Goal: Task Accomplishment & Management: Use online tool/utility

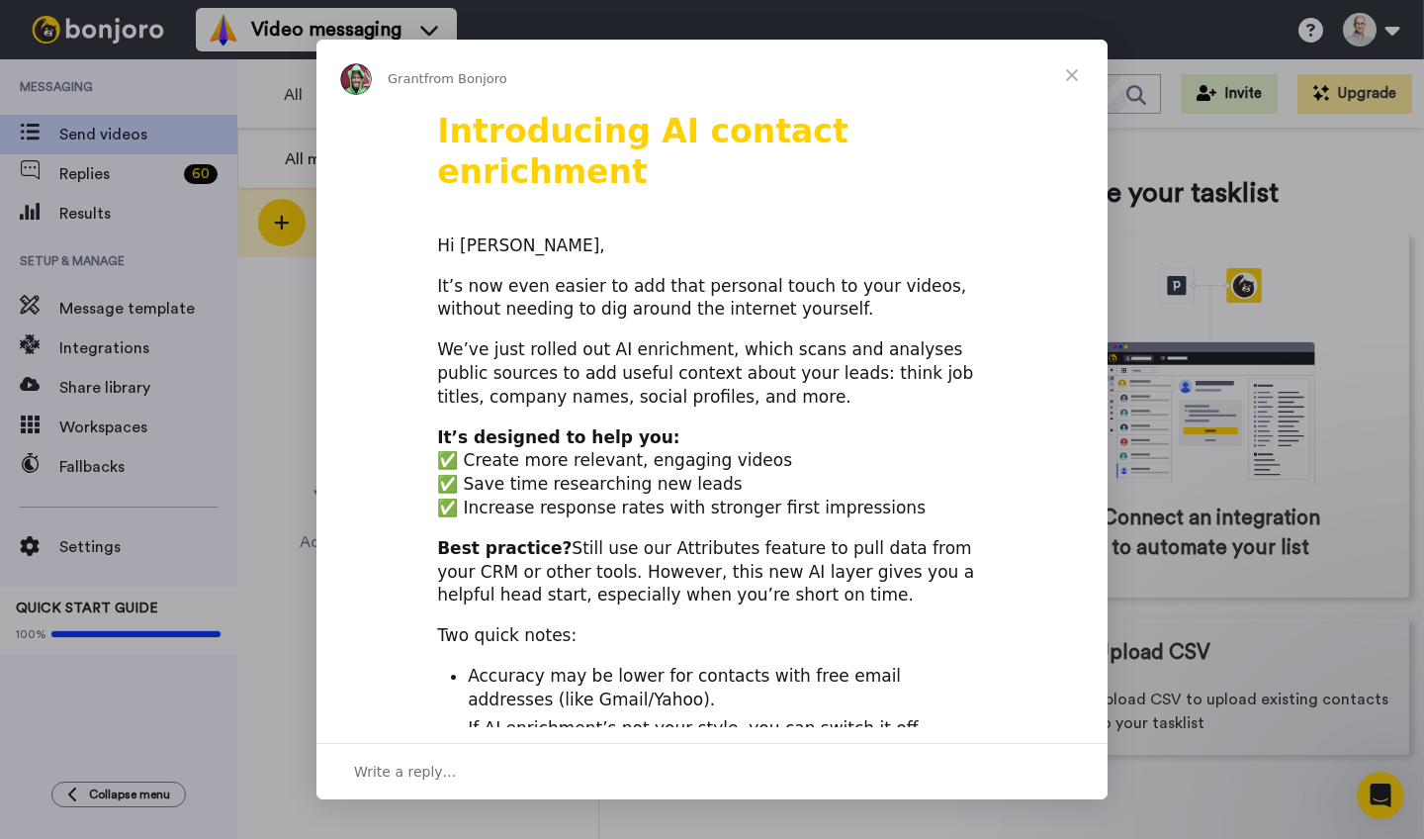
click at [1072, 69] on span "Close" at bounding box center [1071, 75] width 71 height 71
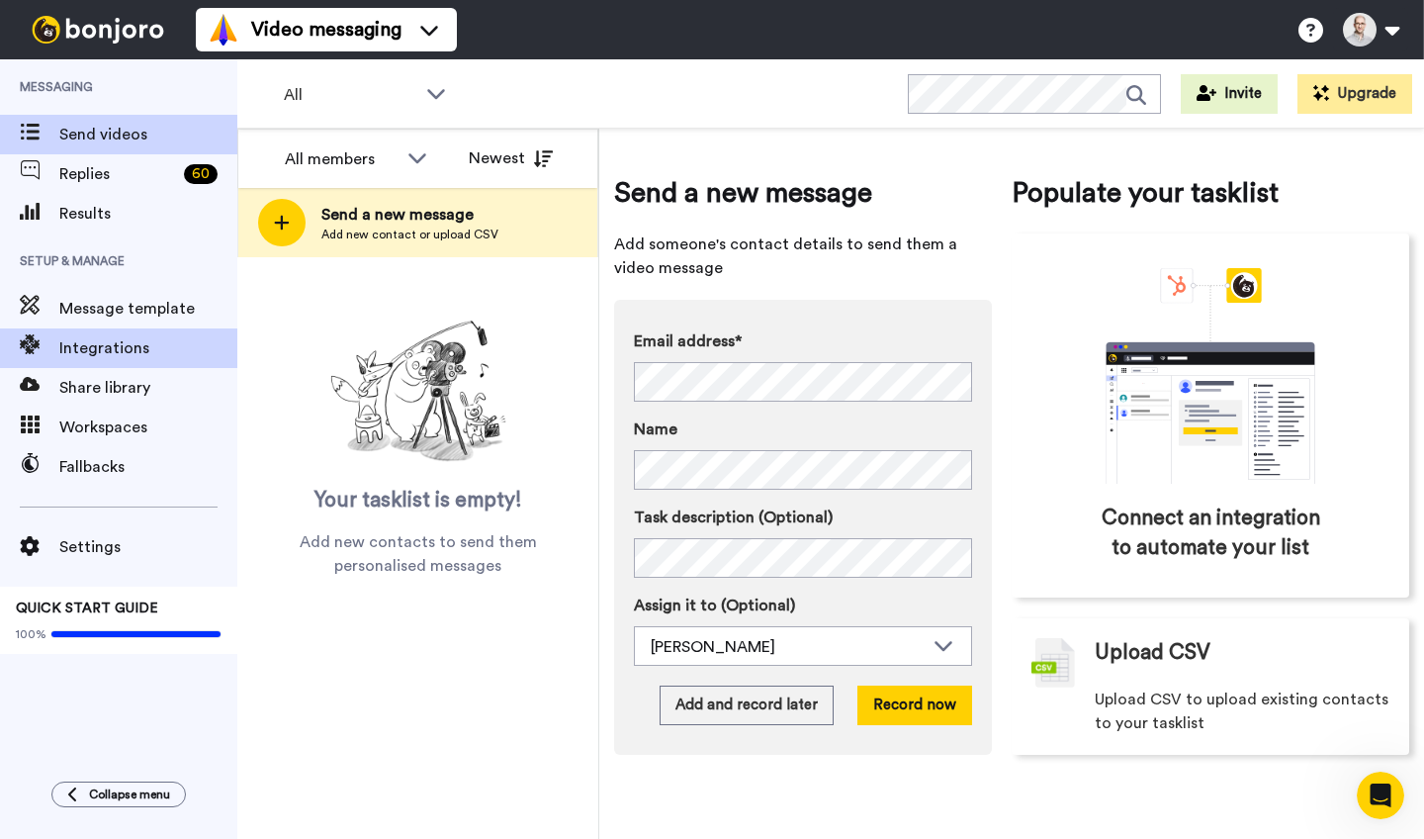
click at [131, 350] on span "Integrations" at bounding box center [148, 348] width 178 height 24
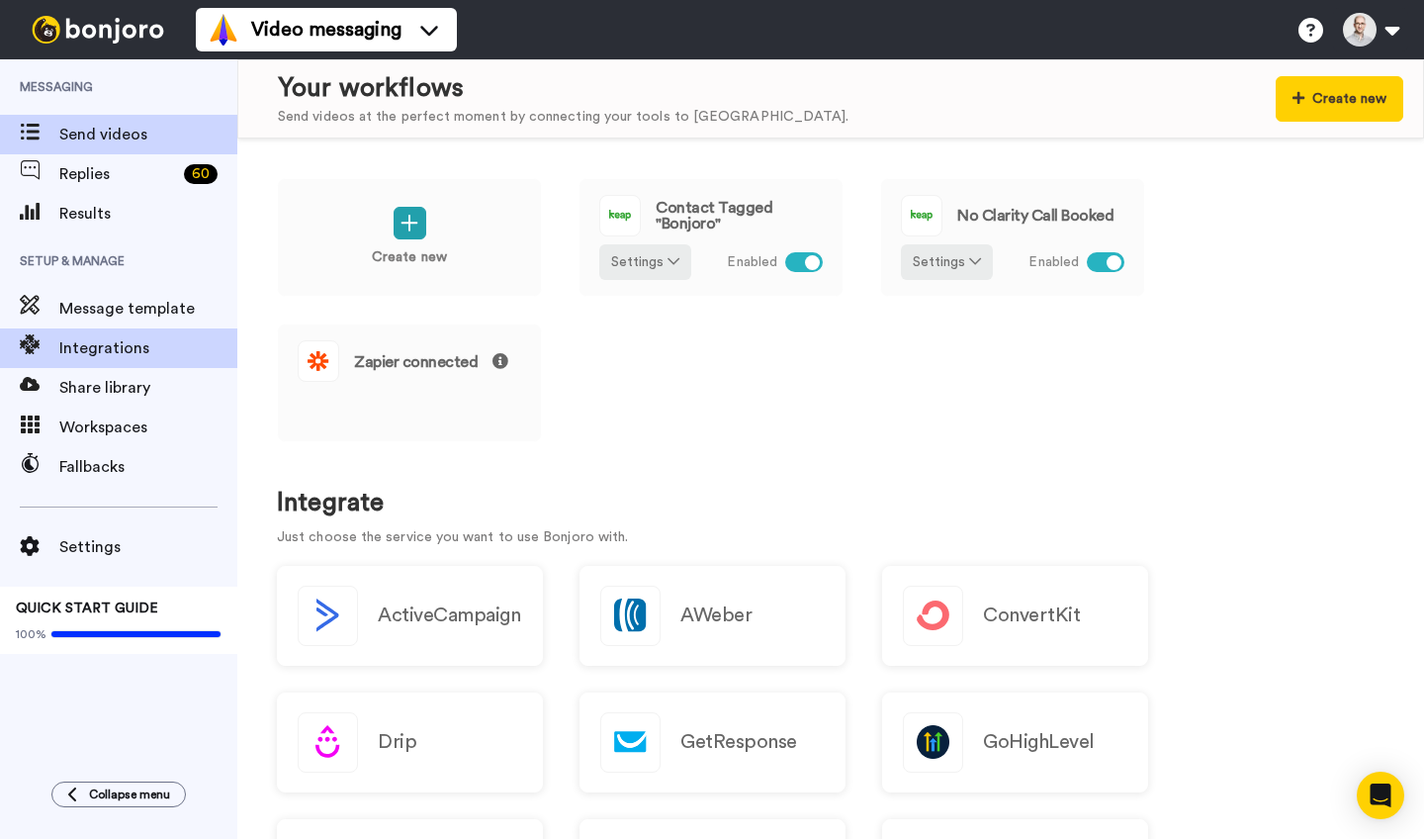
click at [99, 132] on span "Send videos" at bounding box center [148, 135] width 178 height 24
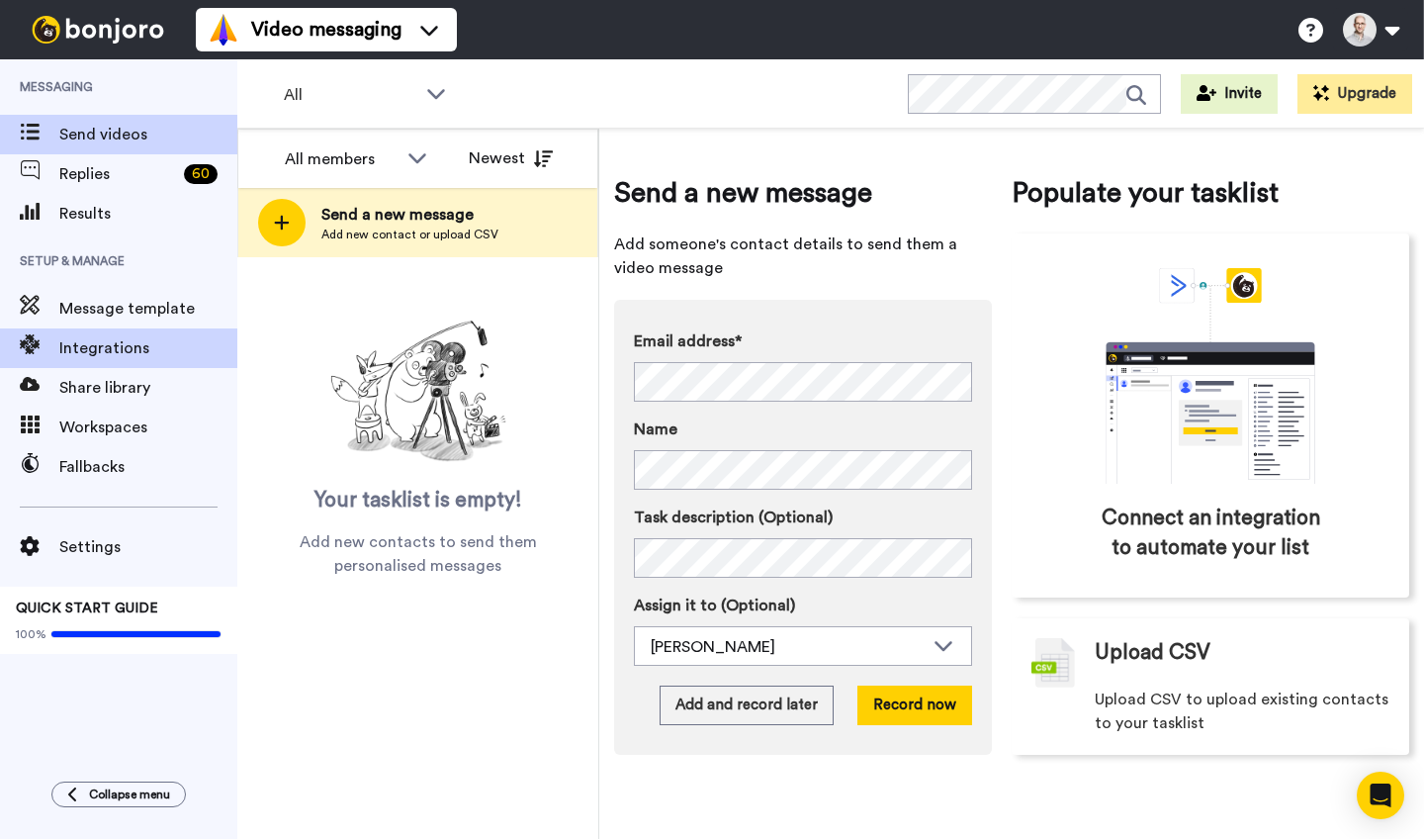
click at [116, 345] on span "Integrations" at bounding box center [148, 348] width 178 height 24
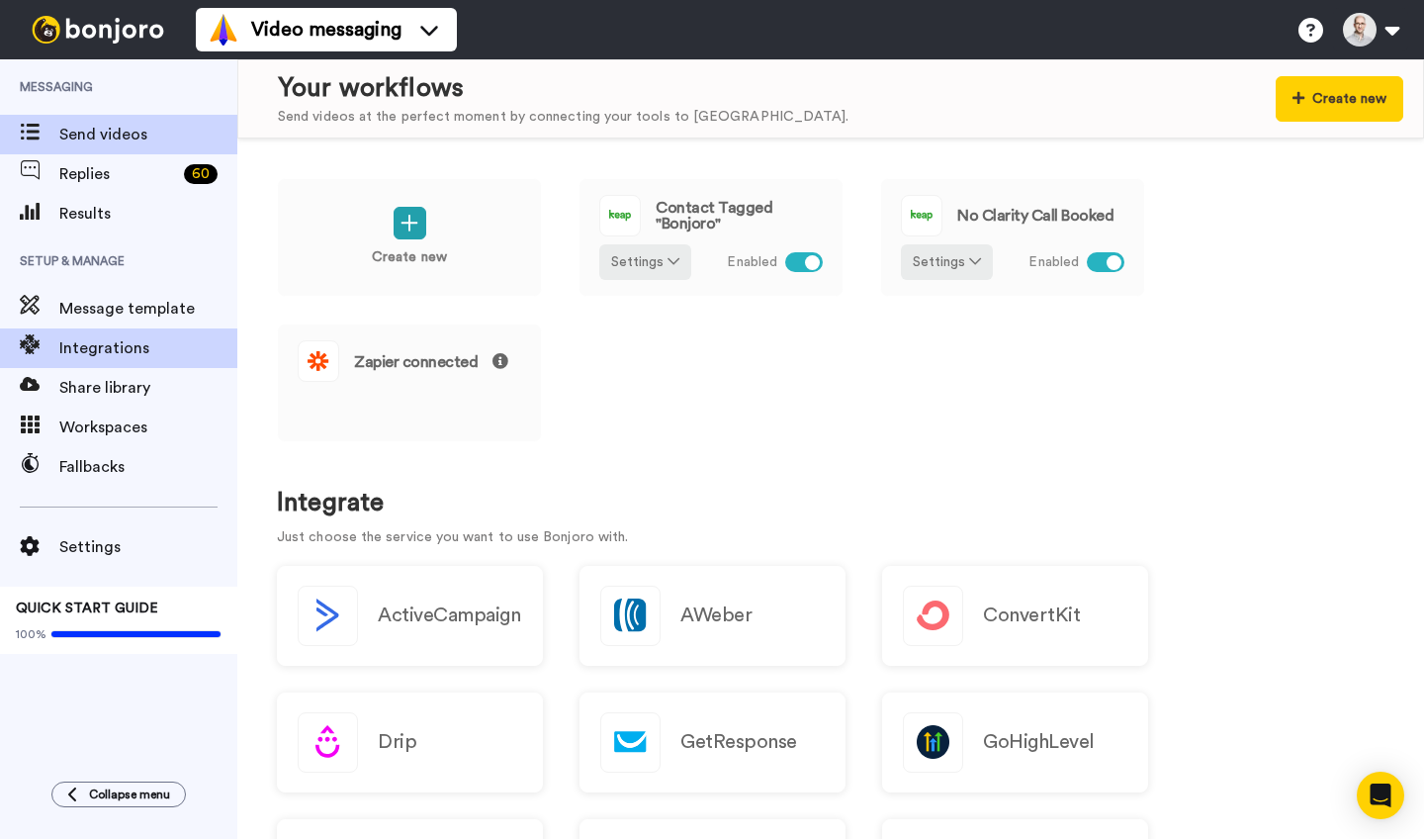
click at [124, 145] on span "Send videos" at bounding box center [148, 135] width 178 height 24
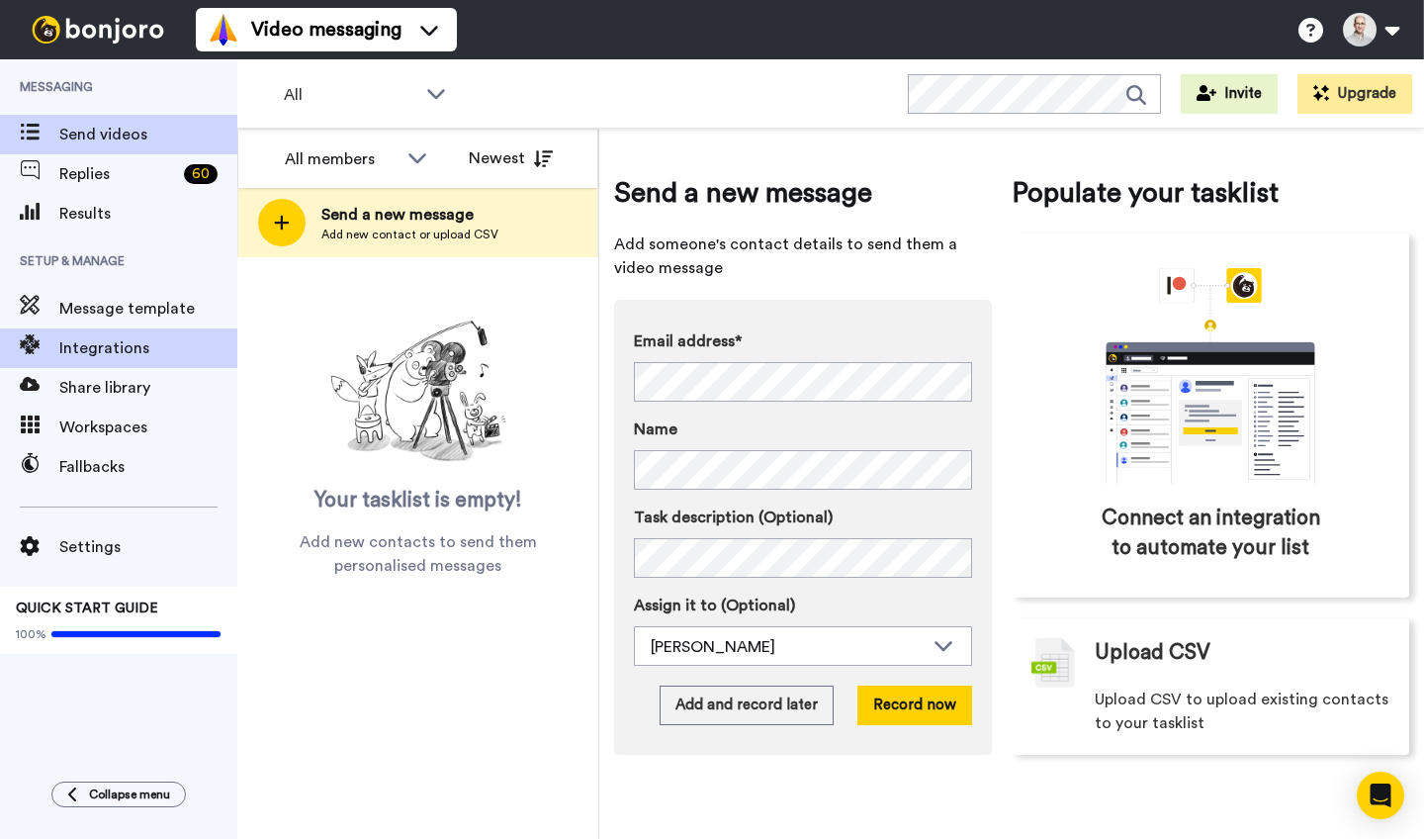
click at [78, 350] on span "Integrations" at bounding box center [148, 348] width 178 height 24
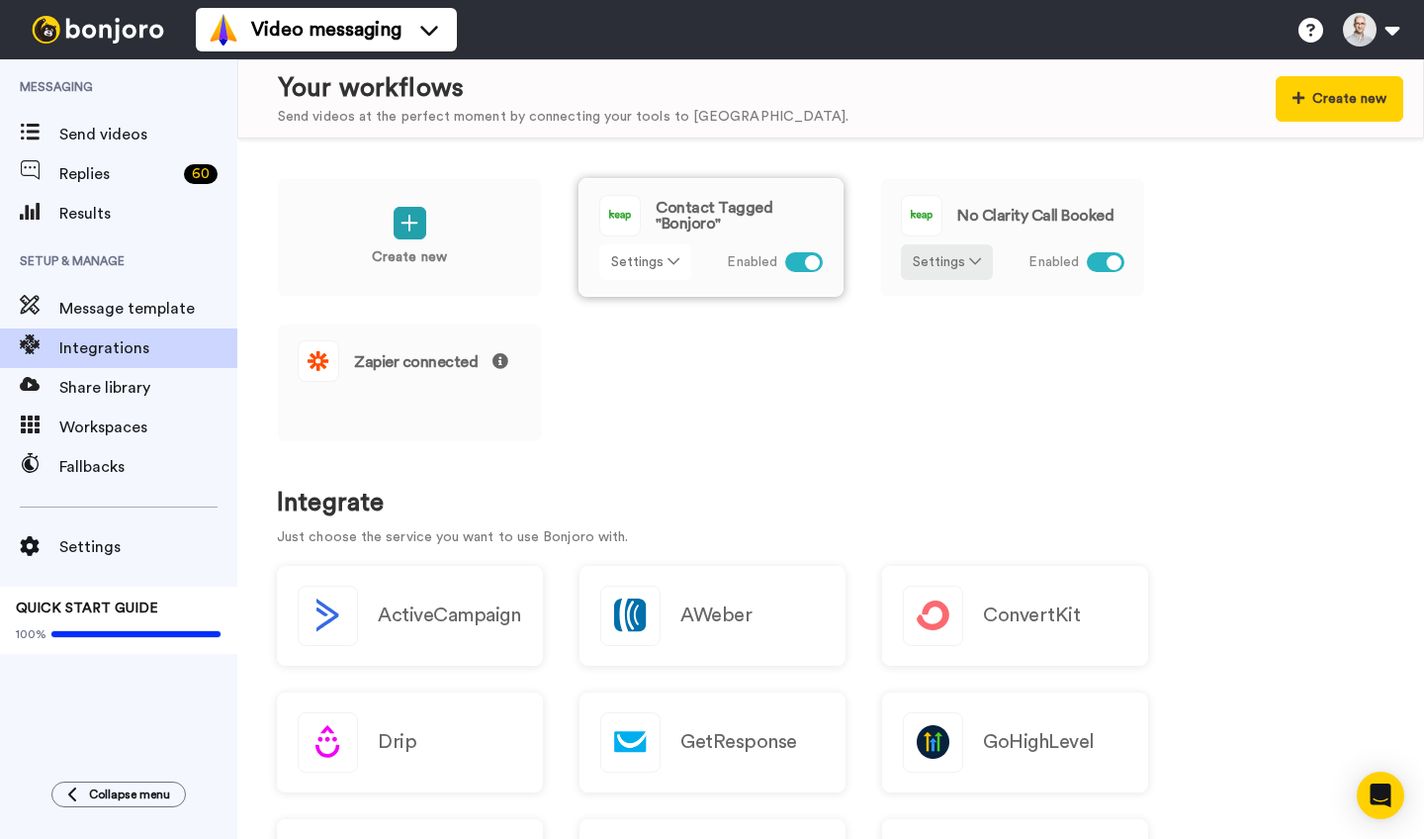
click at [674, 257] on icon at bounding box center [674, 261] width 12 height 14
click at [624, 306] on span "Edit" at bounding box center [630, 302] width 27 height 15
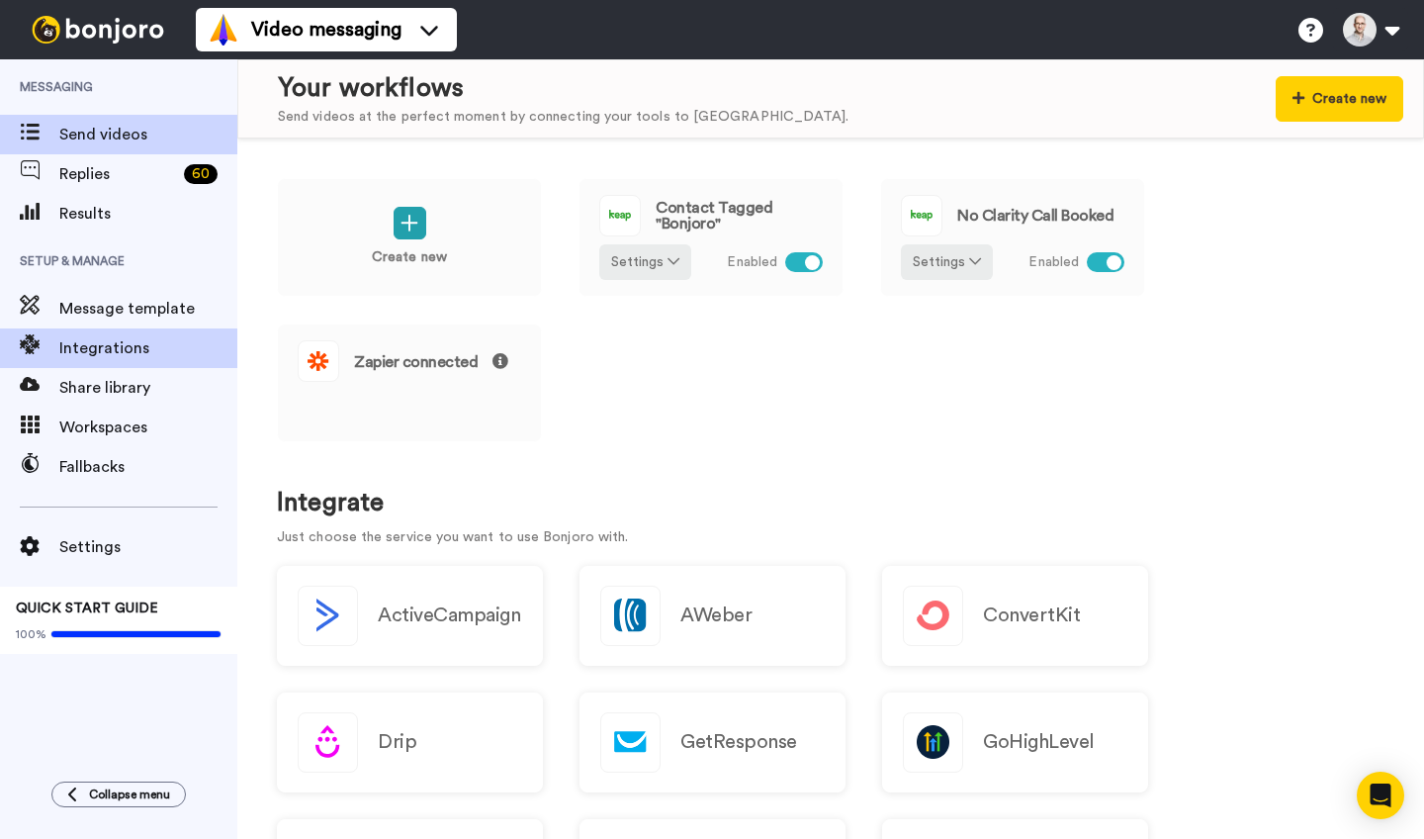
click at [123, 143] on span "Send videos" at bounding box center [148, 135] width 178 height 24
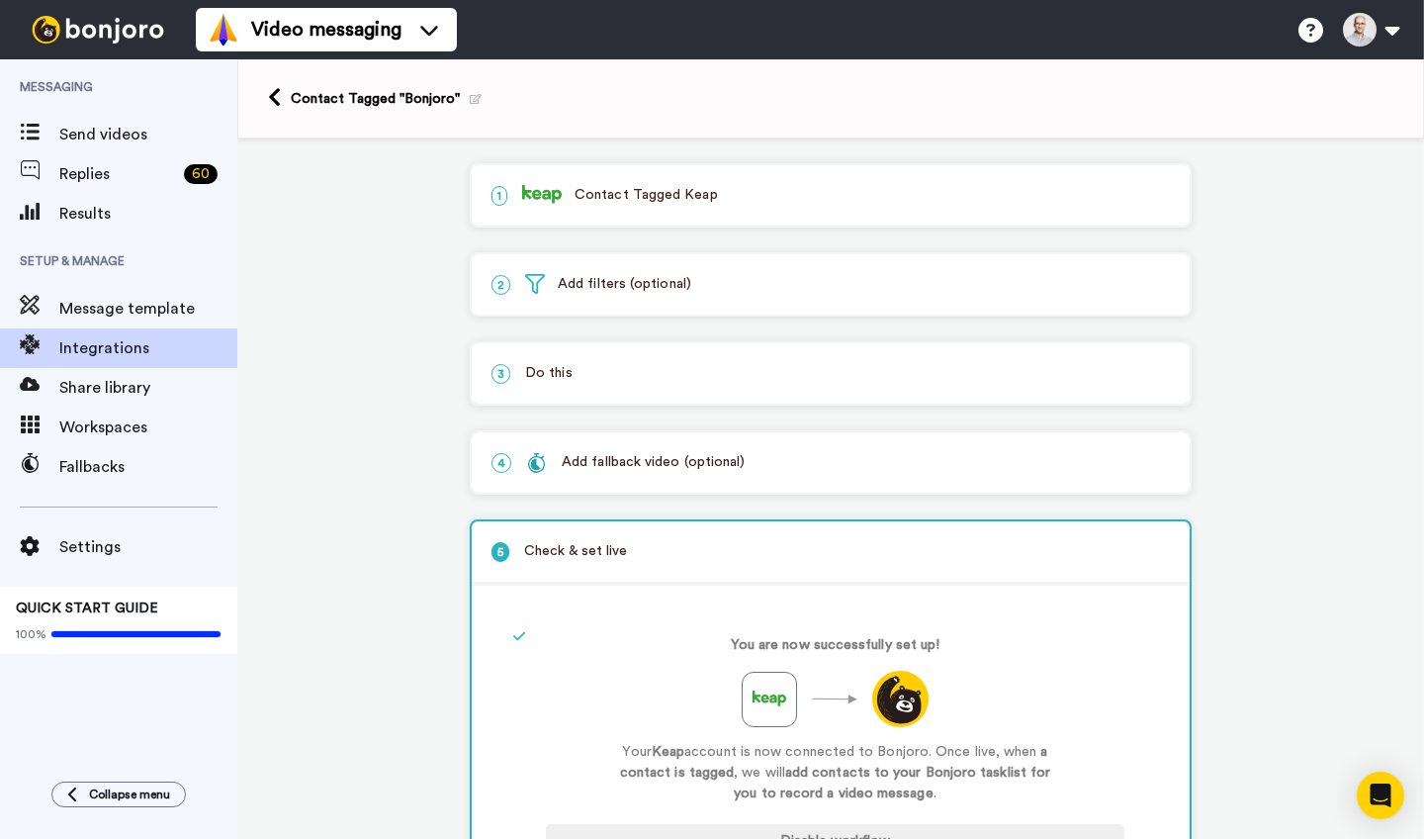
click at [686, 287] on p "2 Add filters (optional)" at bounding box center [830, 284] width 678 height 21
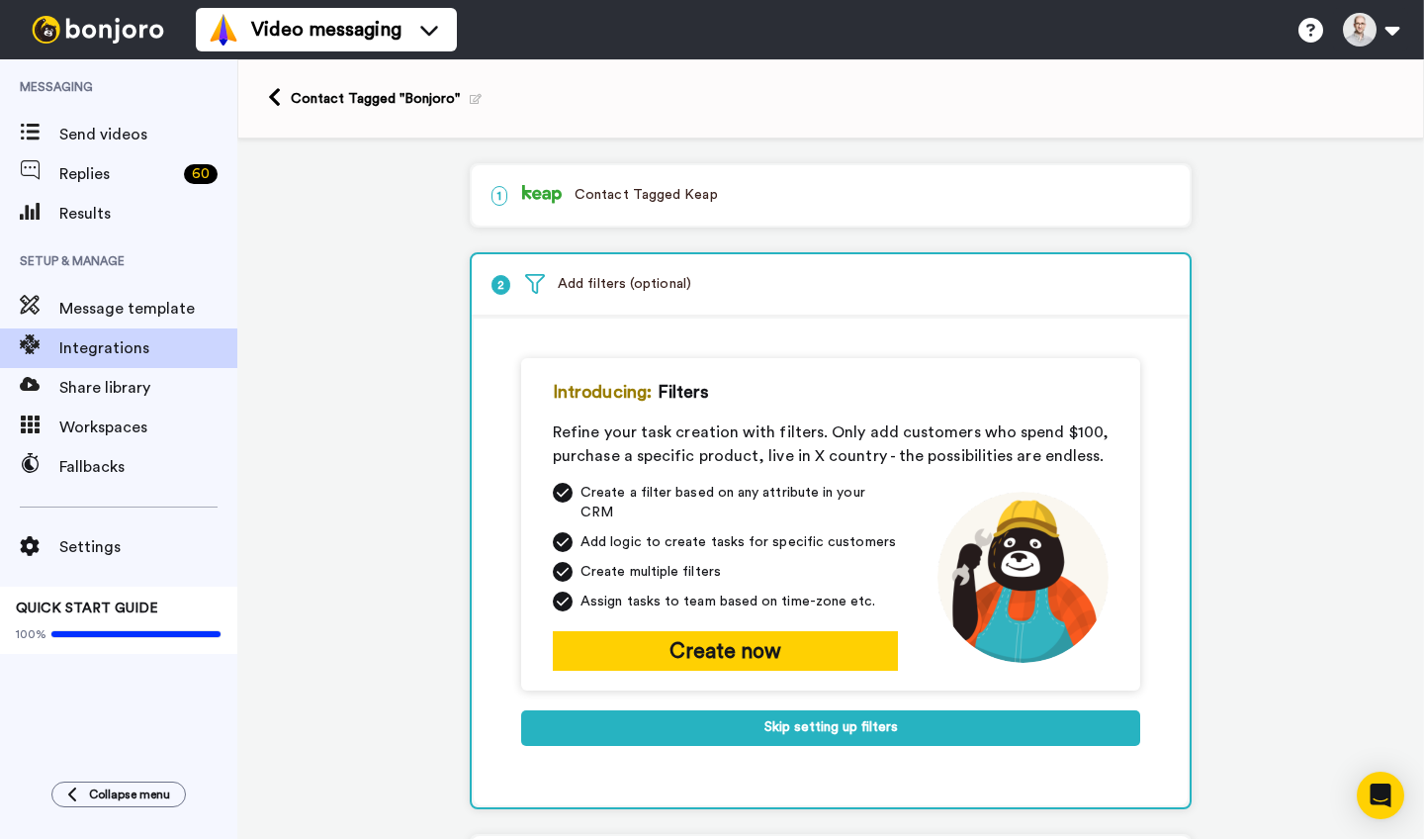
click at [730, 198] on p "1 Contact Tagged Keap" at bounding box center [830, 195] width 678 height 21
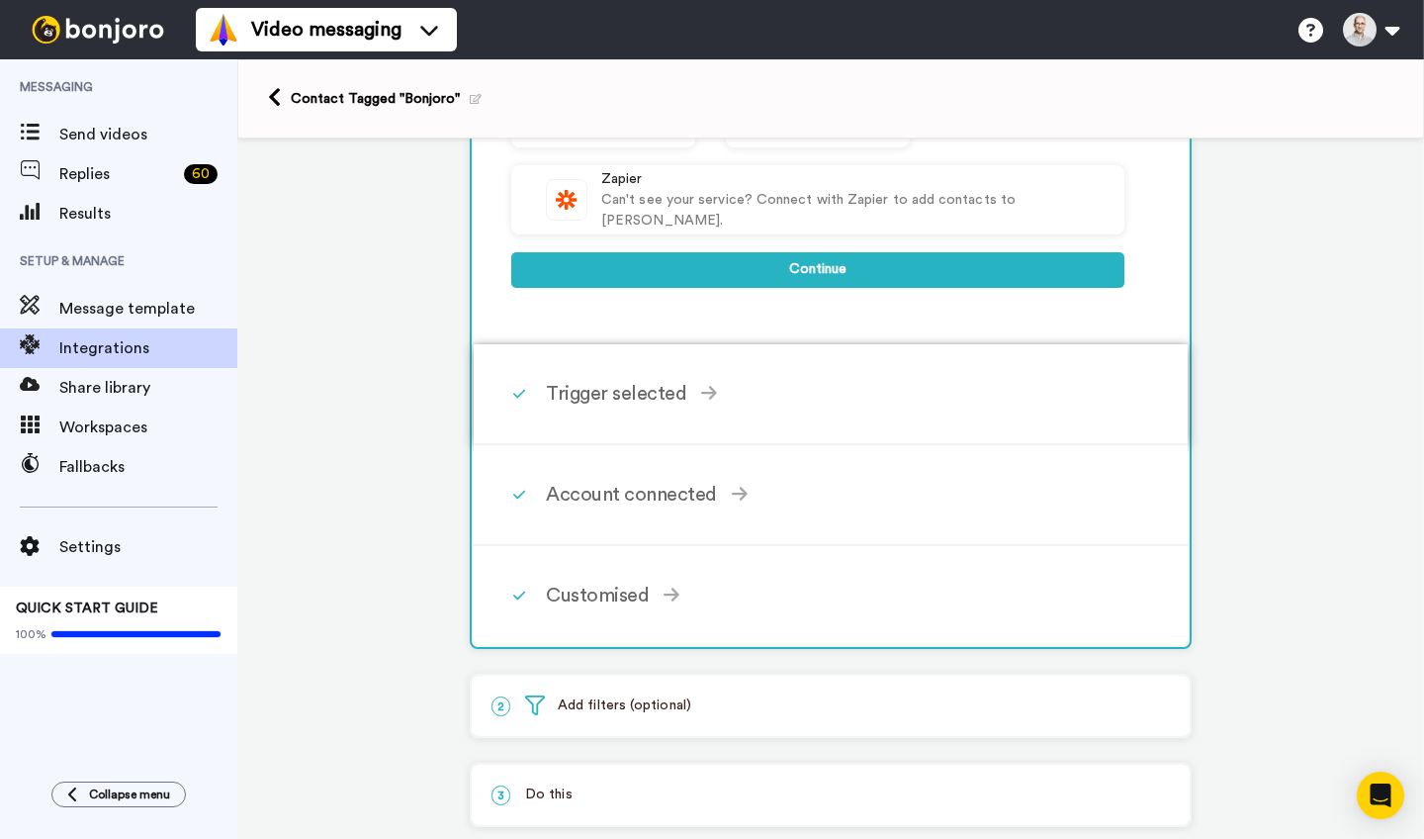
click at [673, 382] on div "Trigger selected" at bounding box center [835, 394] width 579 height 30
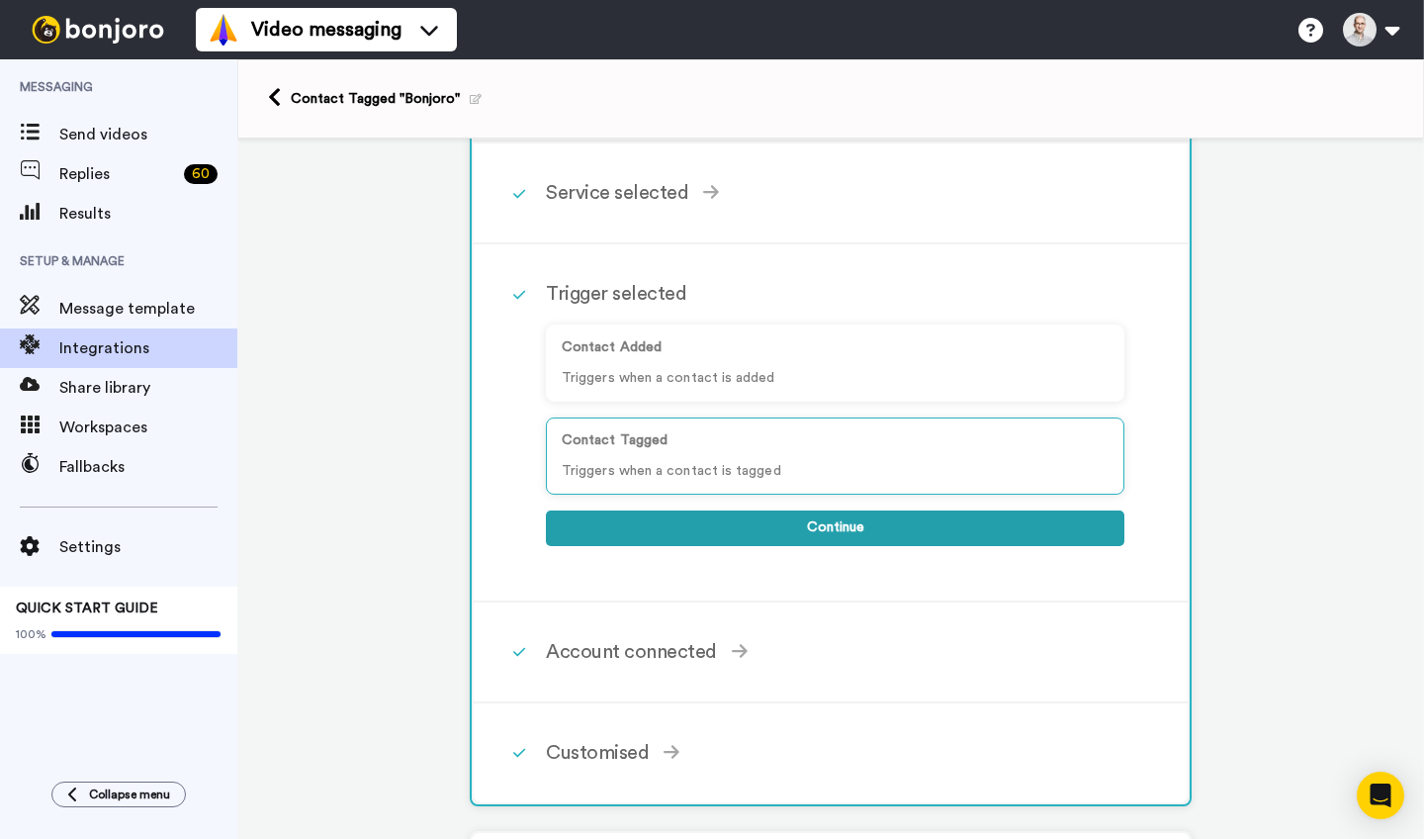
scroll to position [89, 0]
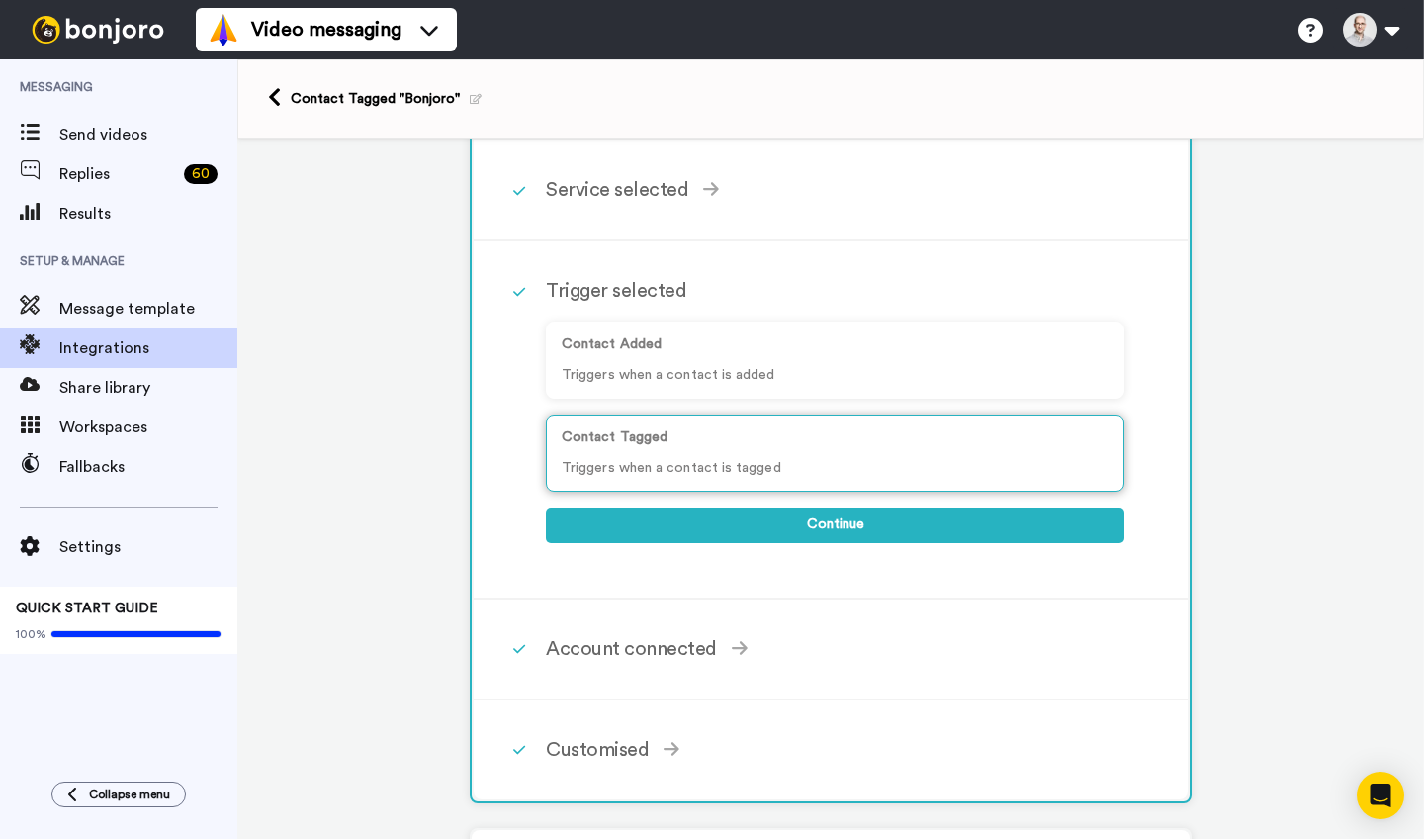
click at [744, 459] on p "Triggers when a contact is tagged" at bounding box center [835, 468] width 547 height 21
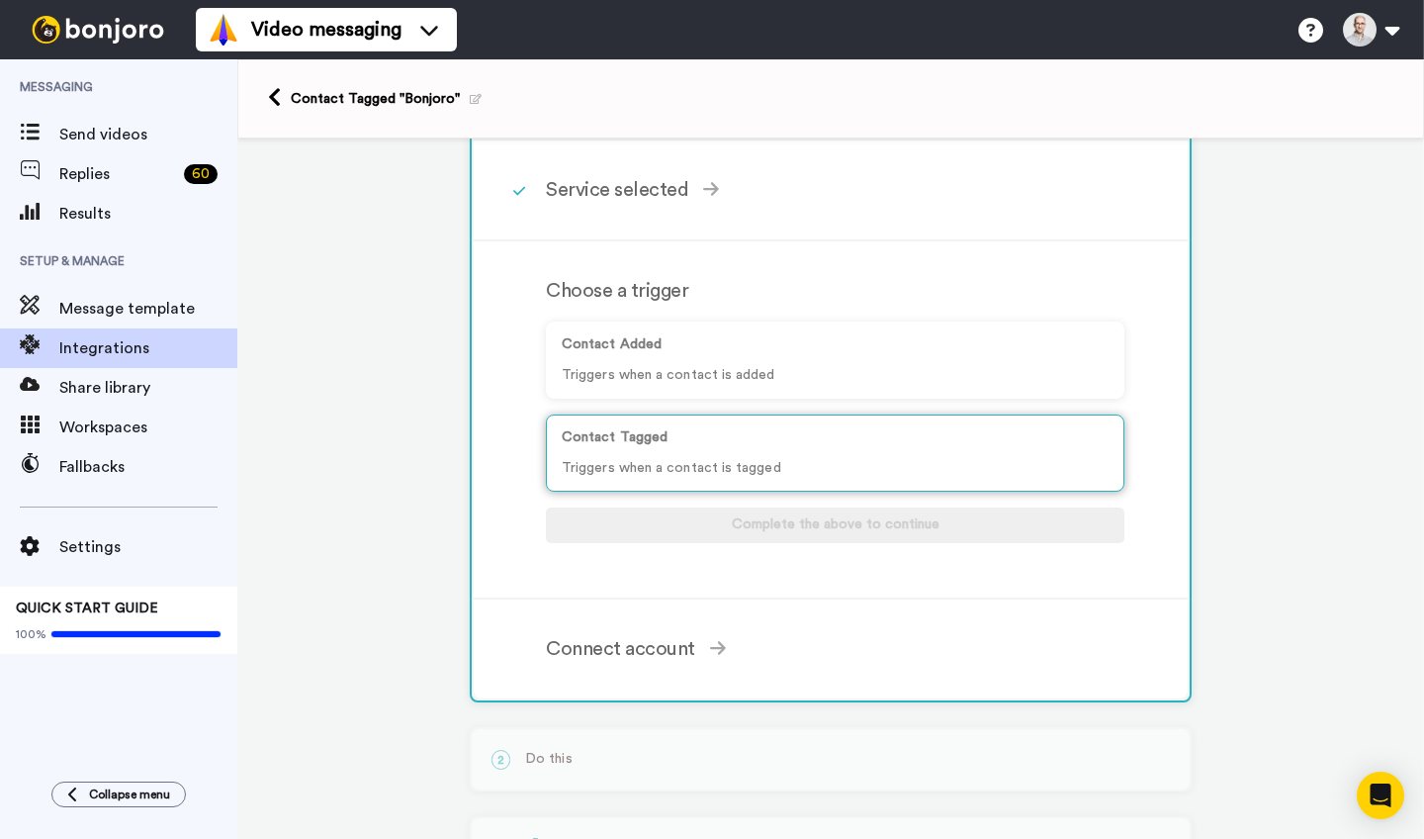
click at [712, 473] on p "Triggers when a contact is tagged" at bounding box center [835, 468] width 547 height 21
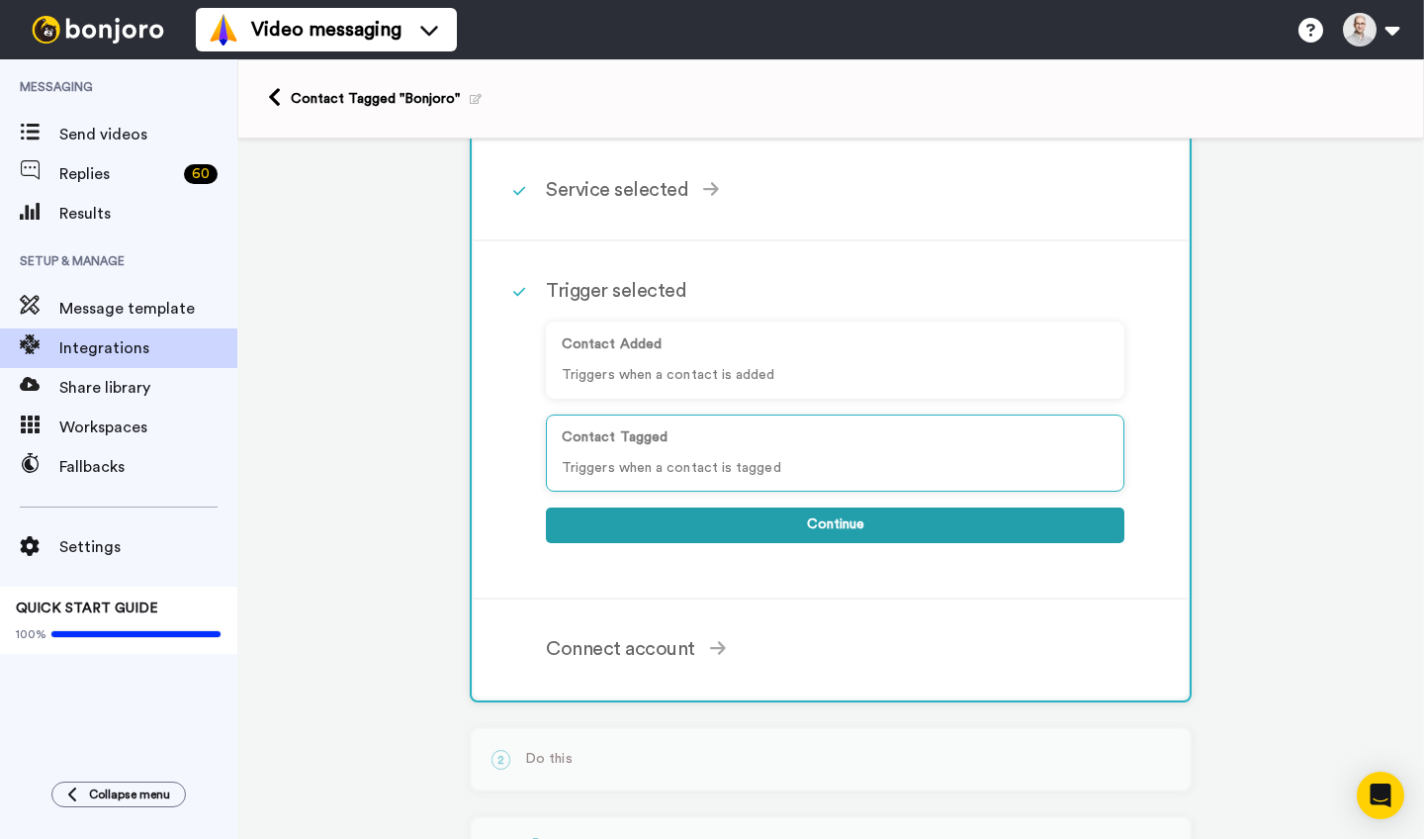
click at [722, 523] on button "Continue" at bounding box center [835, 525] width 579 height 36
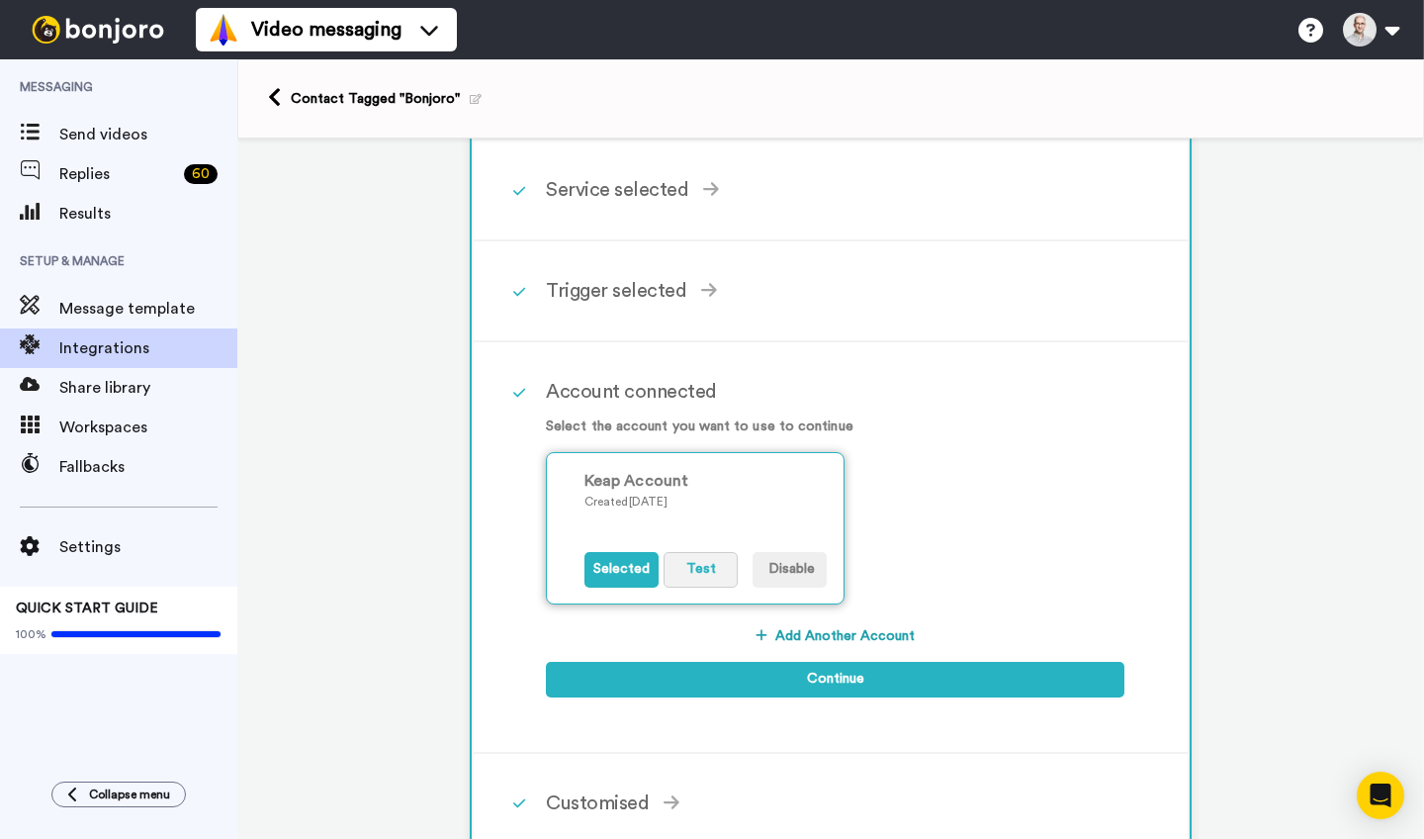
click at [707, 574] on button "Test" at bounding box center [701, 570] width 74 height 36
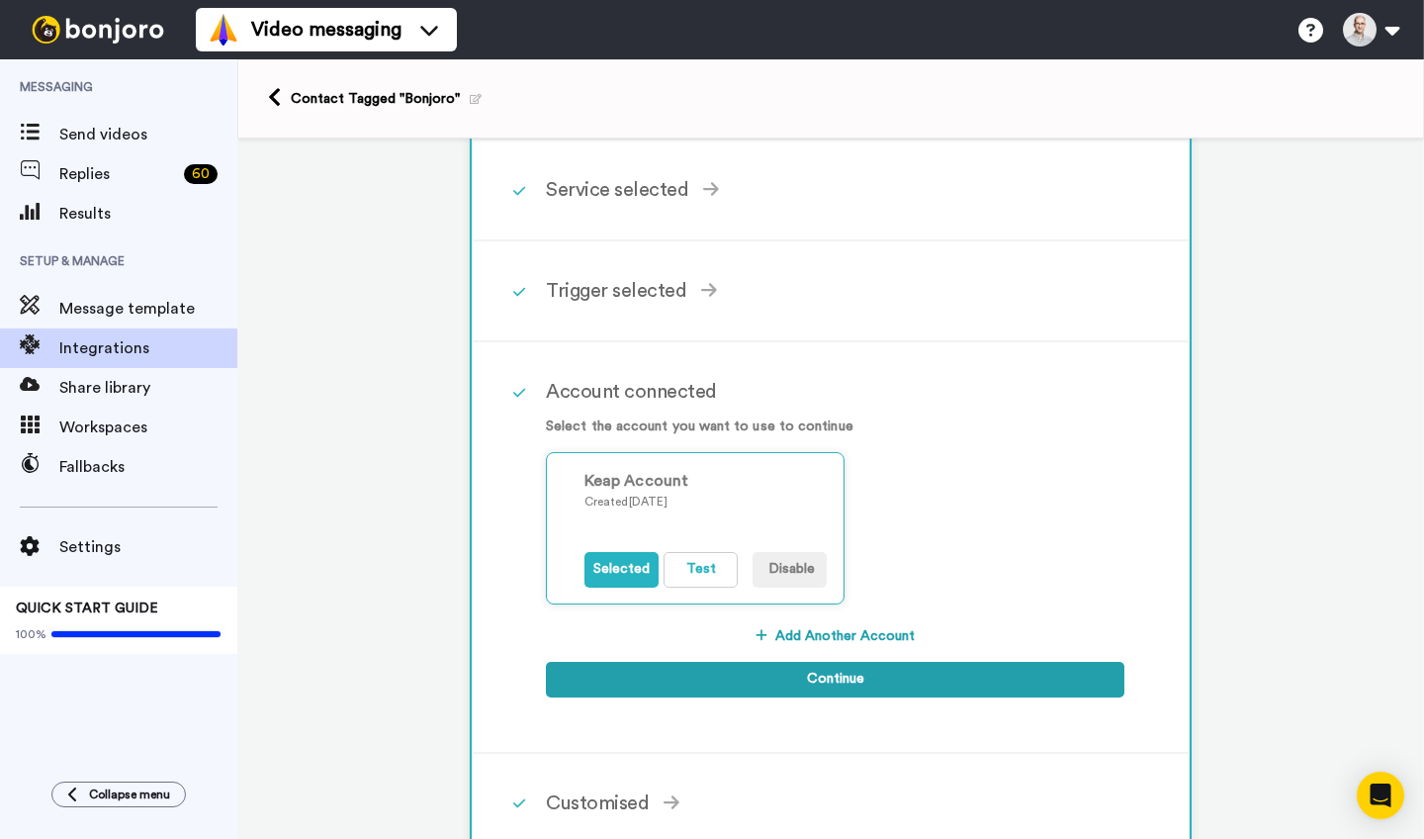
click at [776, 668] on button "Continue" at bounding box center [835, 680] width 579 height 36
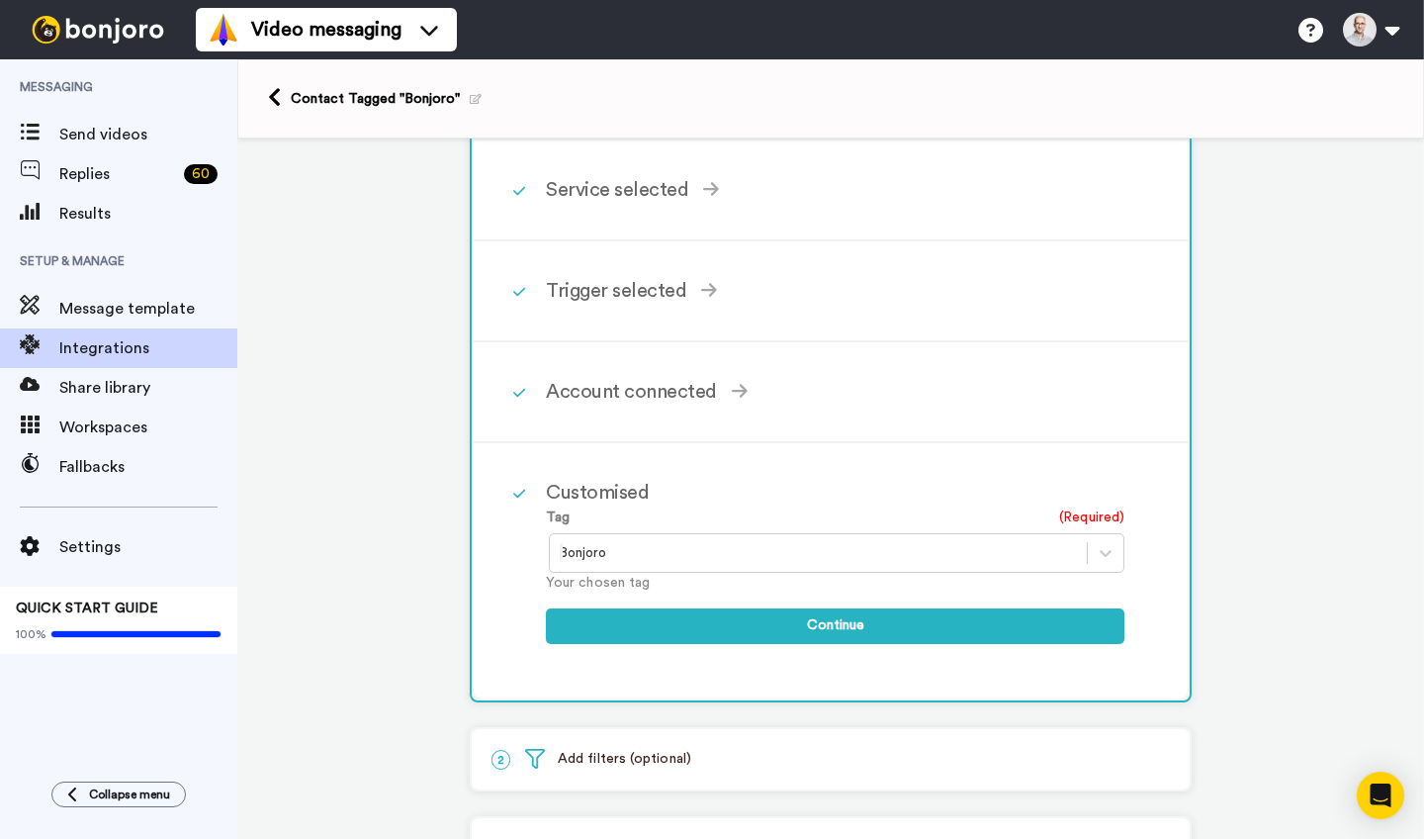
click at [694, 555] on div at bounding box center [818, 553] width 517 height 24
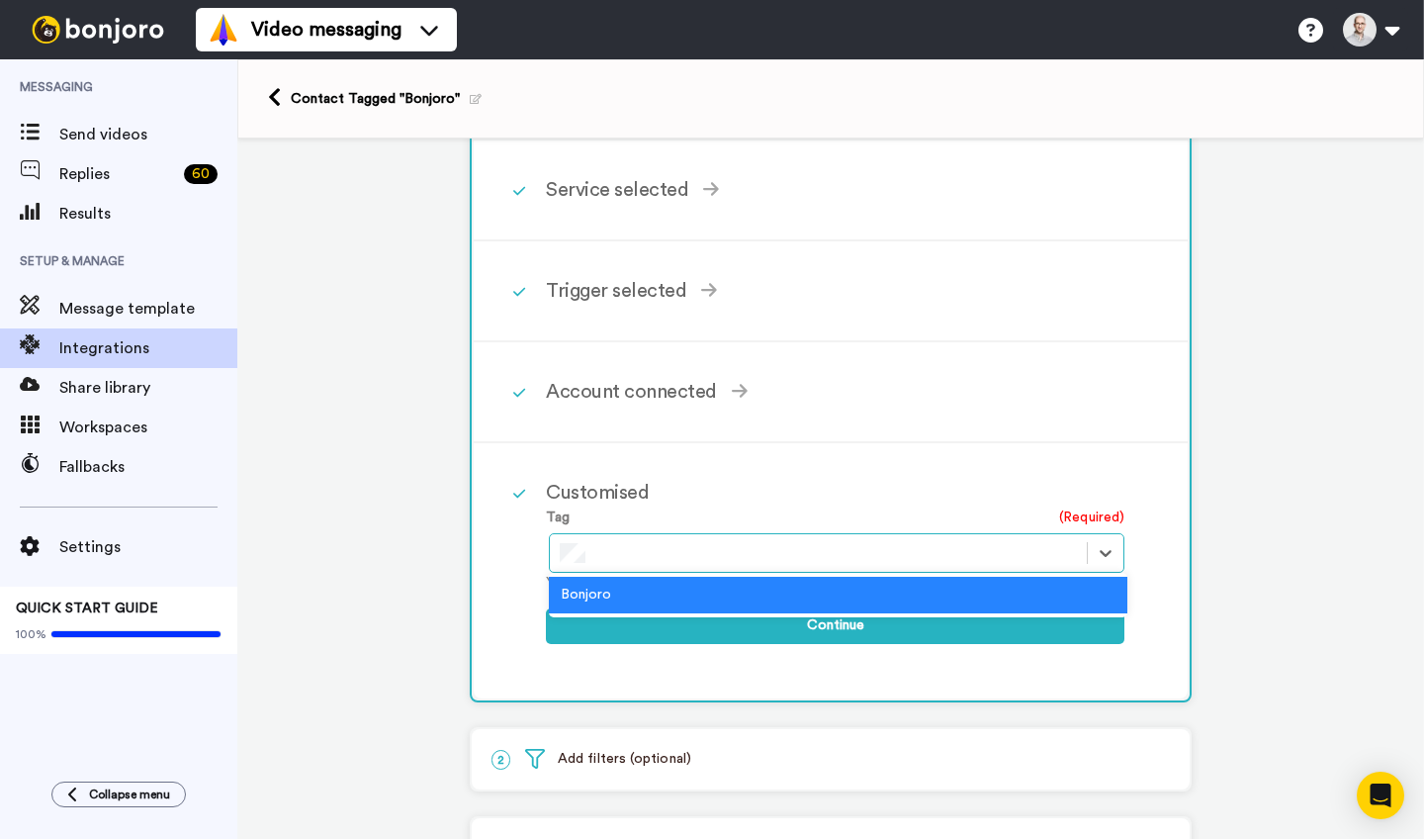
click at [664, 586] on div "Bonjoro" at bounding box center [838, 595] width 579 height 37
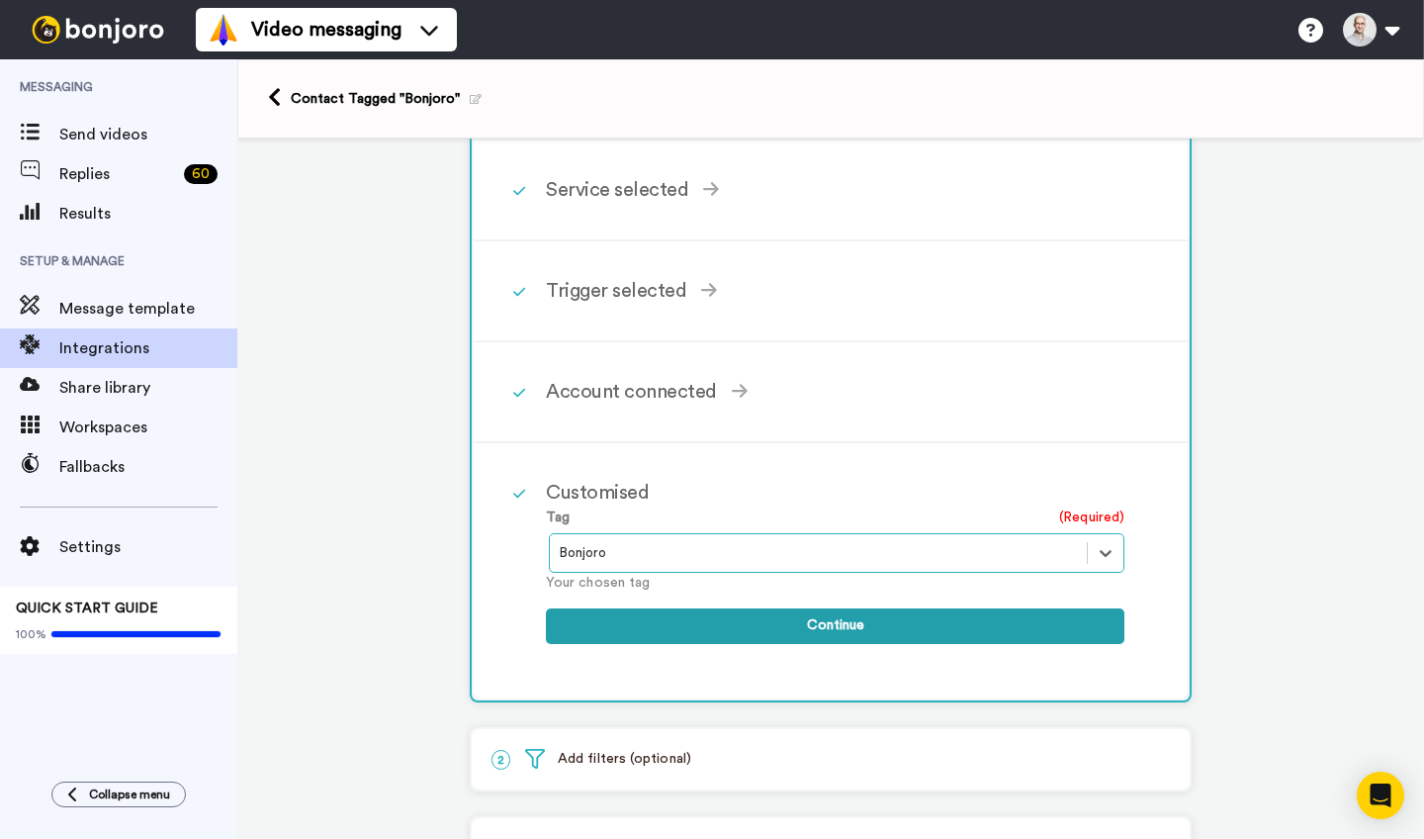
click at [678, 630] on button "Continue" at bounding box center [835, 626] width 579 height 36
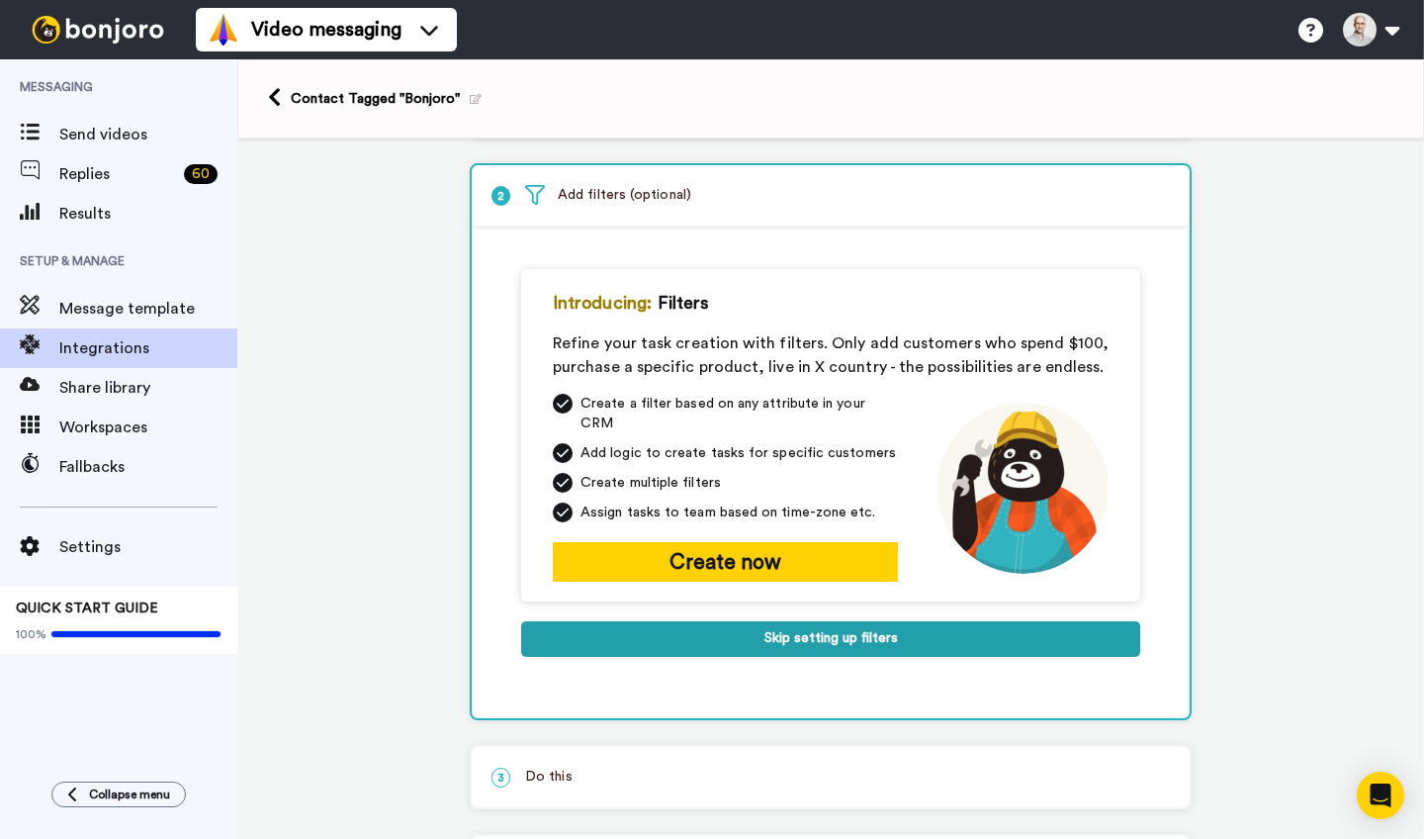
click at [678, 630] on button "Skip setting up filters" at bounding box center [830, 639] width 619 height 36
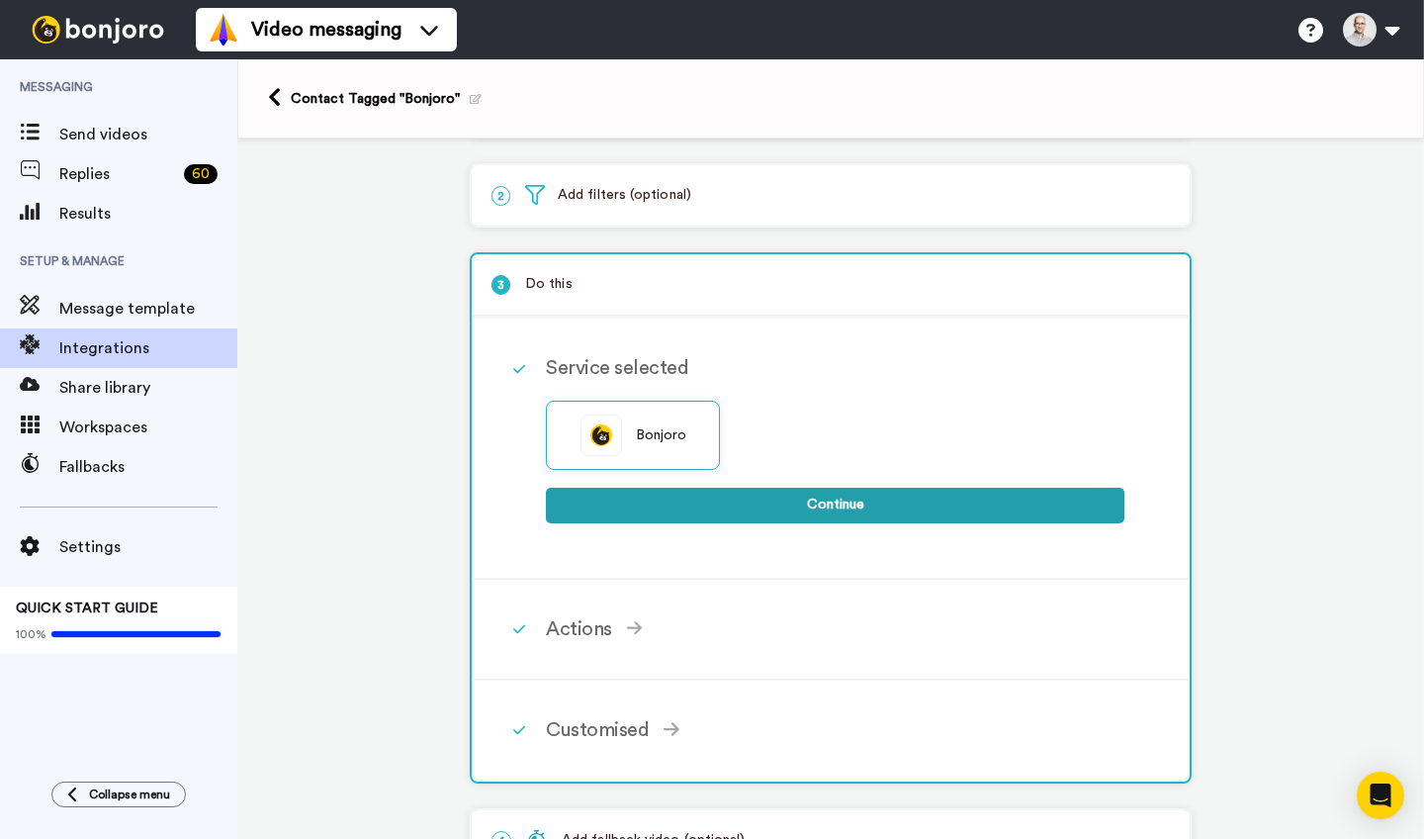
click at [638, 515] on button "Continue" at bounding box center [835, 506] width 579 height 36
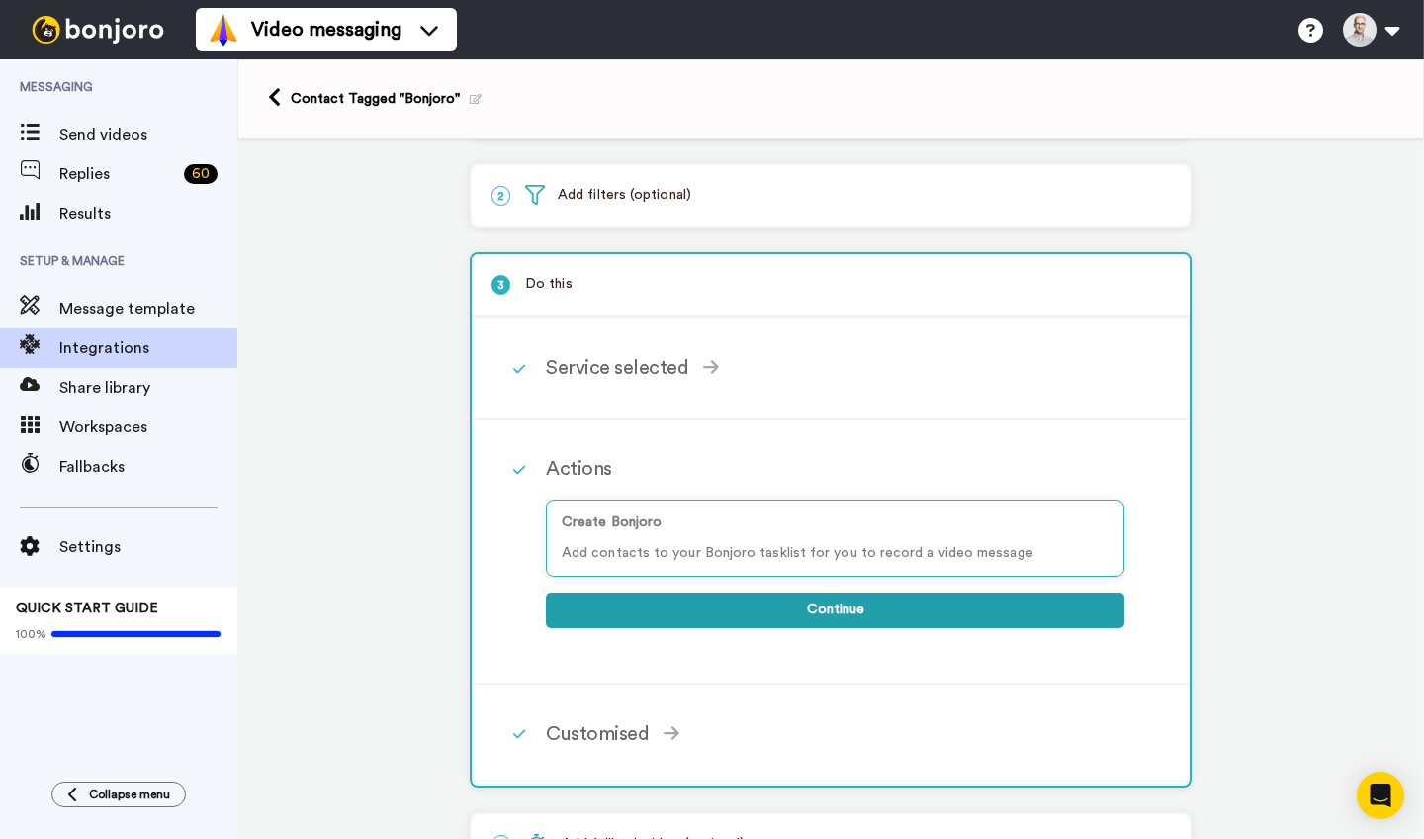
click at [671, 611] on button "Continue" at bounding box center [835, 610] width 579 height 36
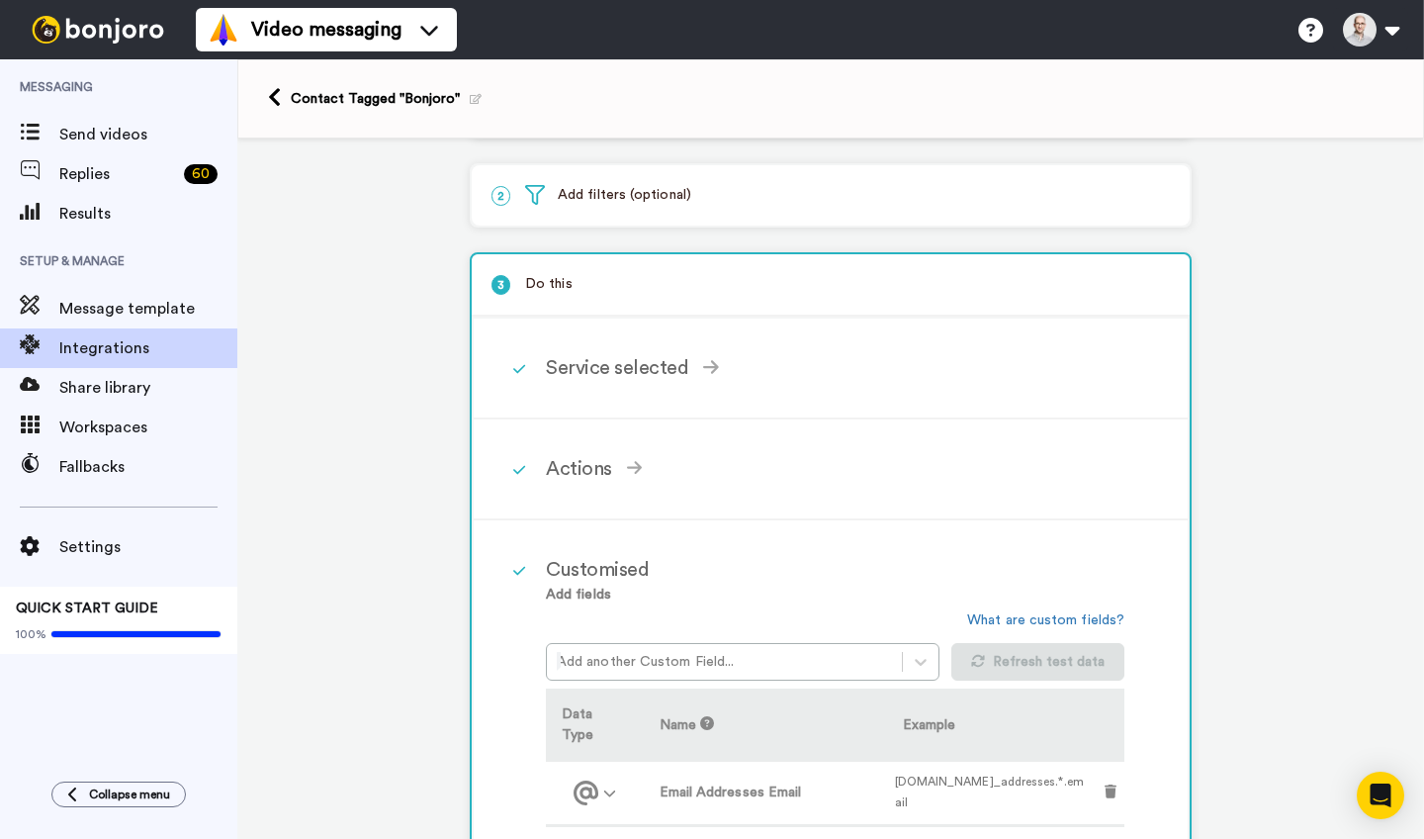
click at [671, 611] on div "Add another Custom Field..." at bounding box center [748, 645] width 405 height 70
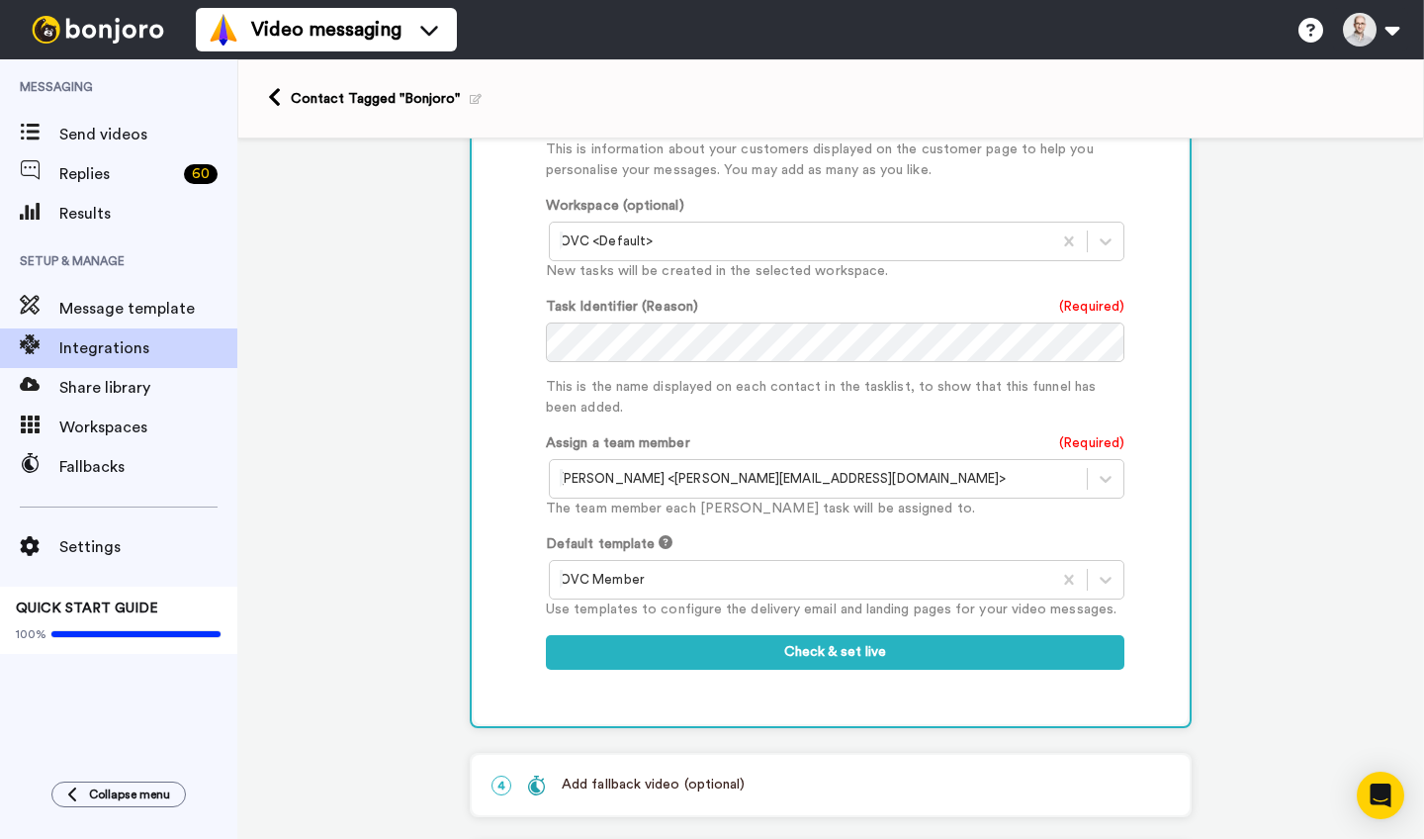
scroll to position [920, 0]
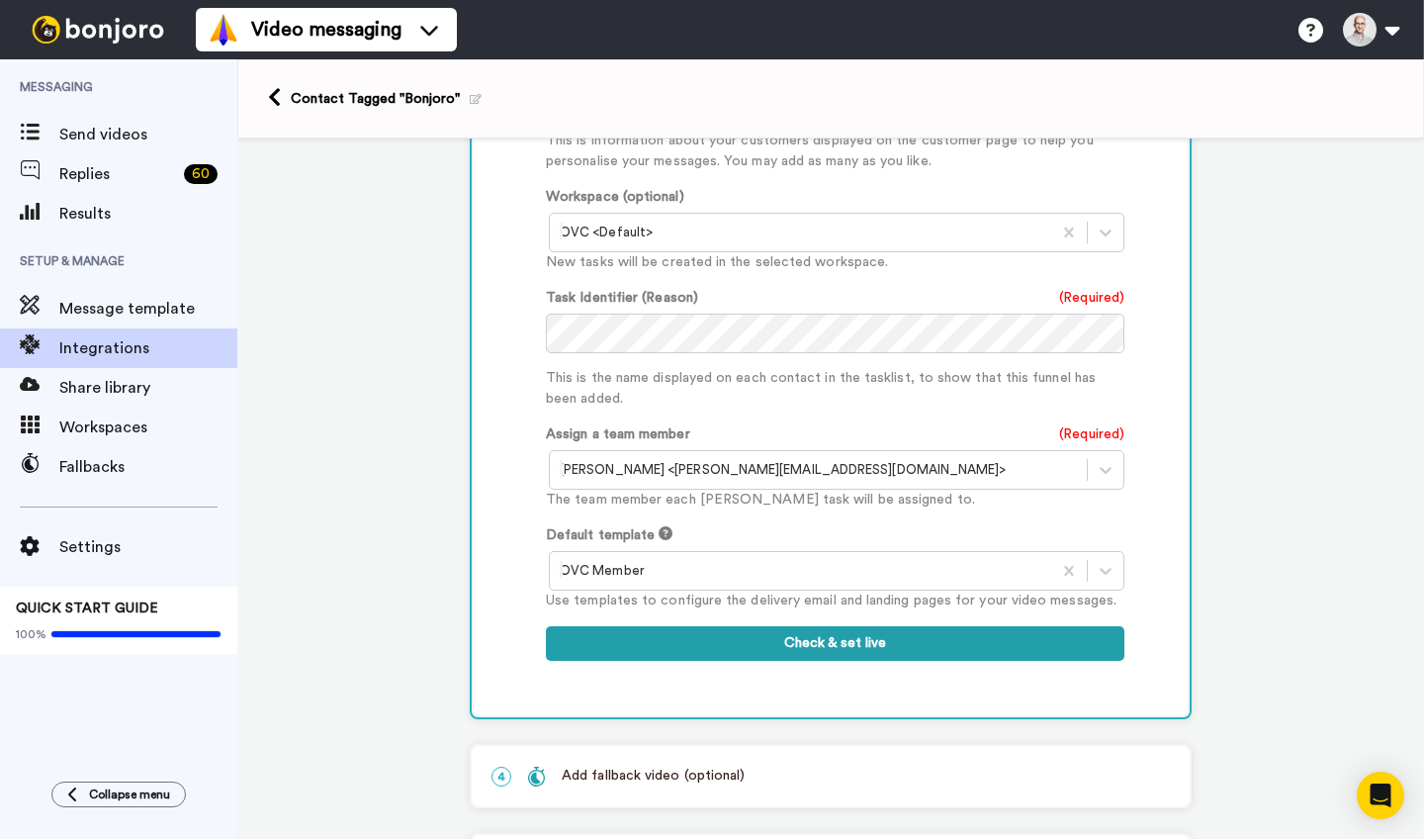
click at [713, 628] on button "Check & set live" at bounding box center [835, 644] width 579 height 36
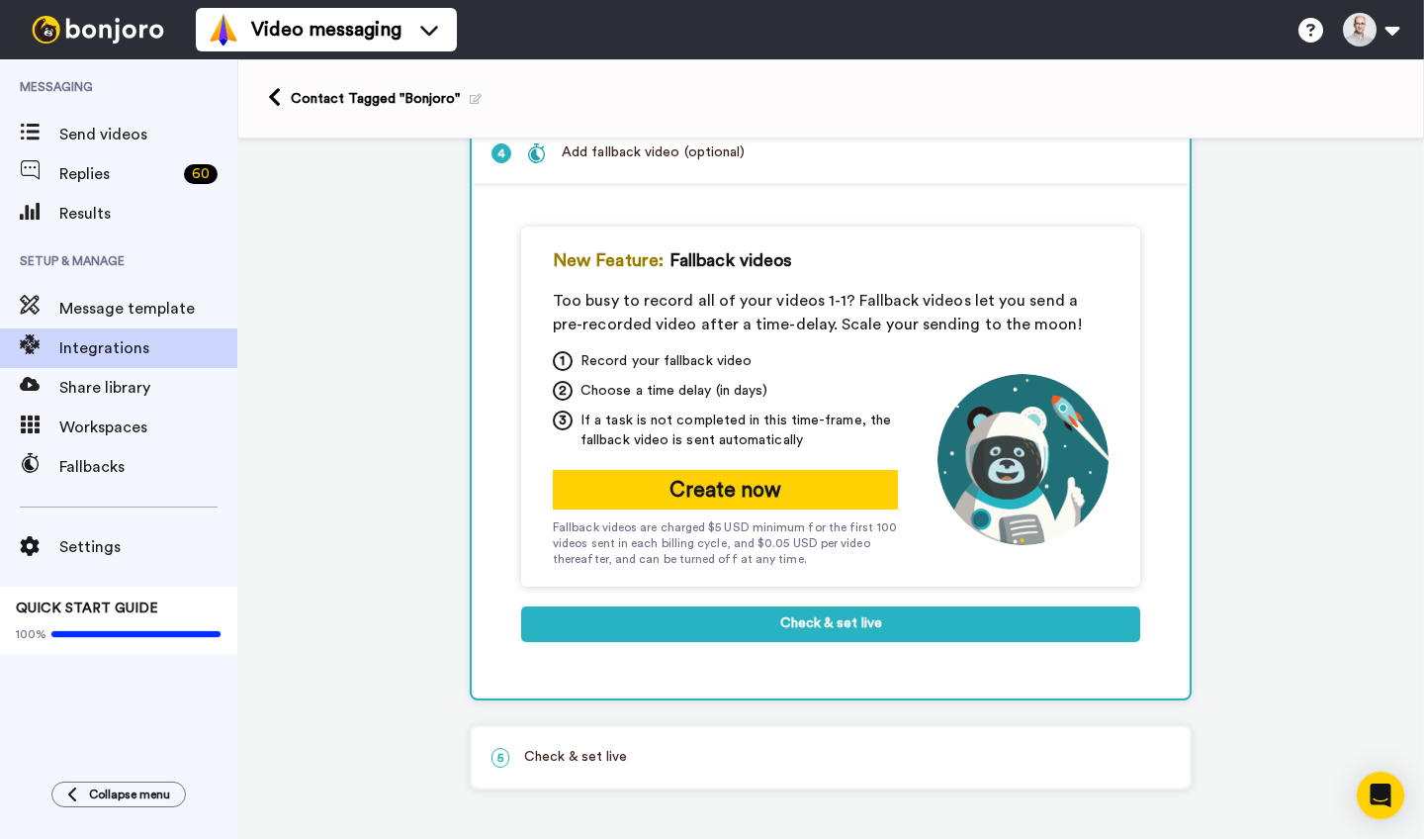
scroll to position [316, 0]
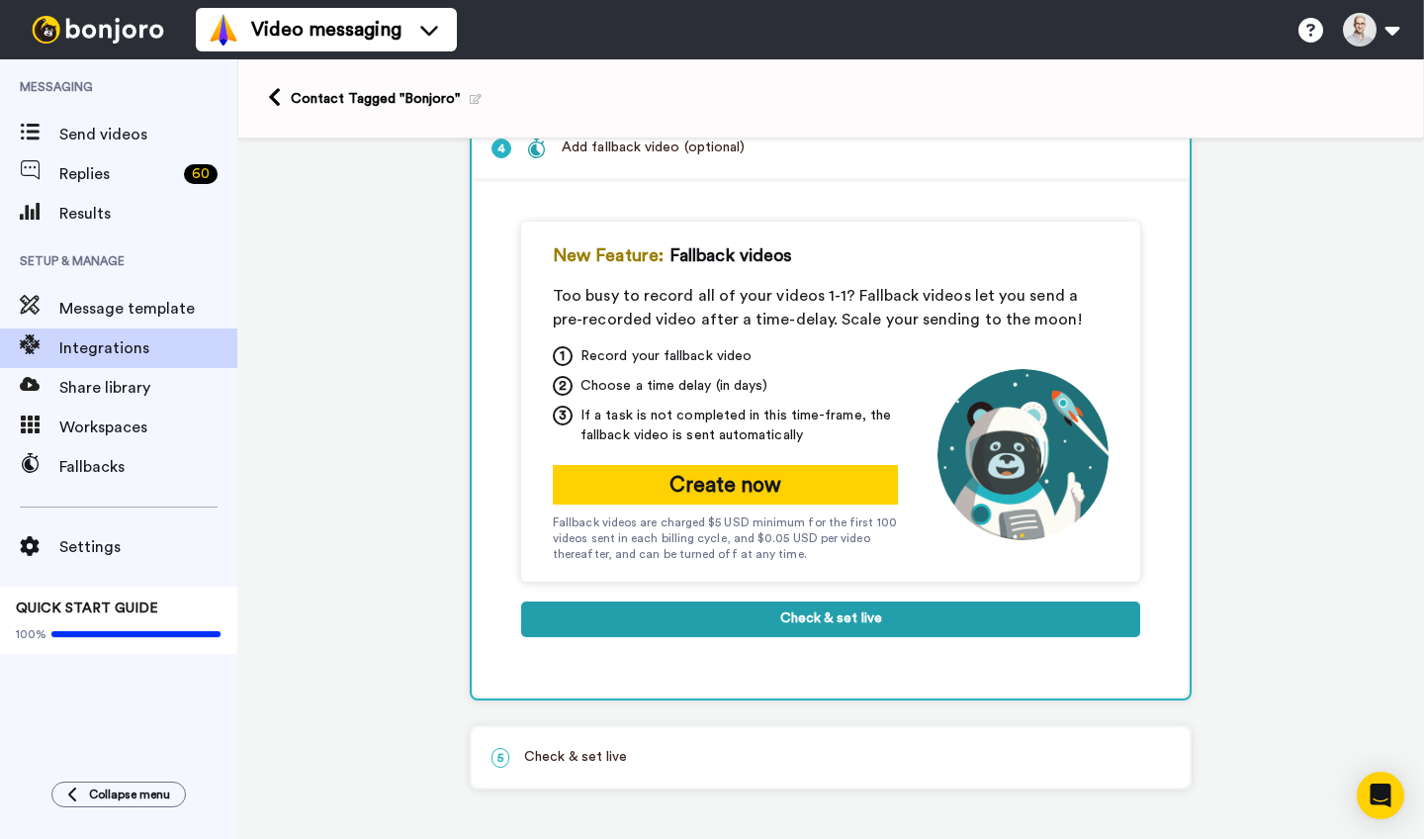
click at [730, 618] on button "Check & set live" at bounding box center [830, 619] width 619 height 36
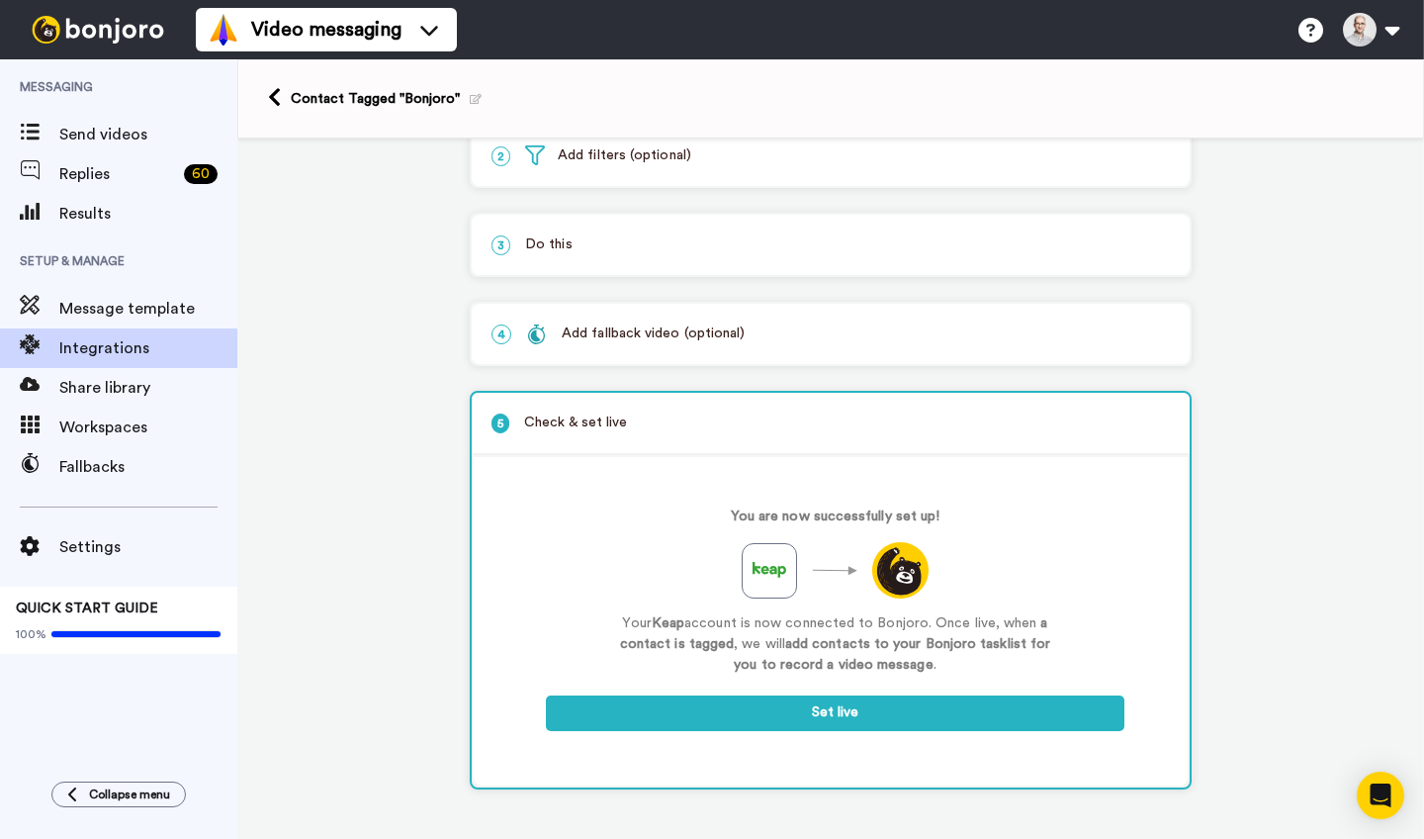
scroll to position [131, 0]
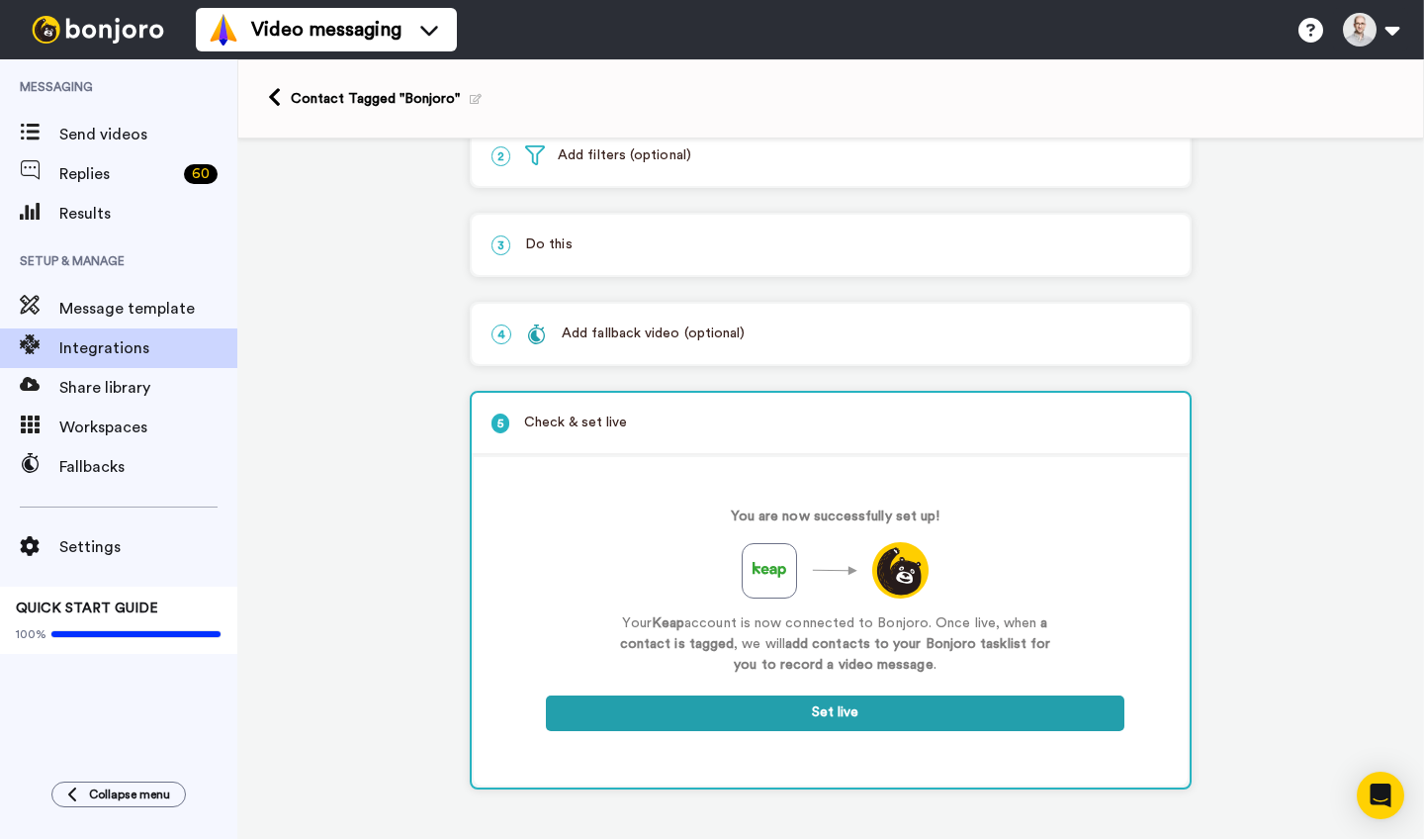
click at [809, 716] on button "Set live" at bounding box center [835, 713] width 579 height 36
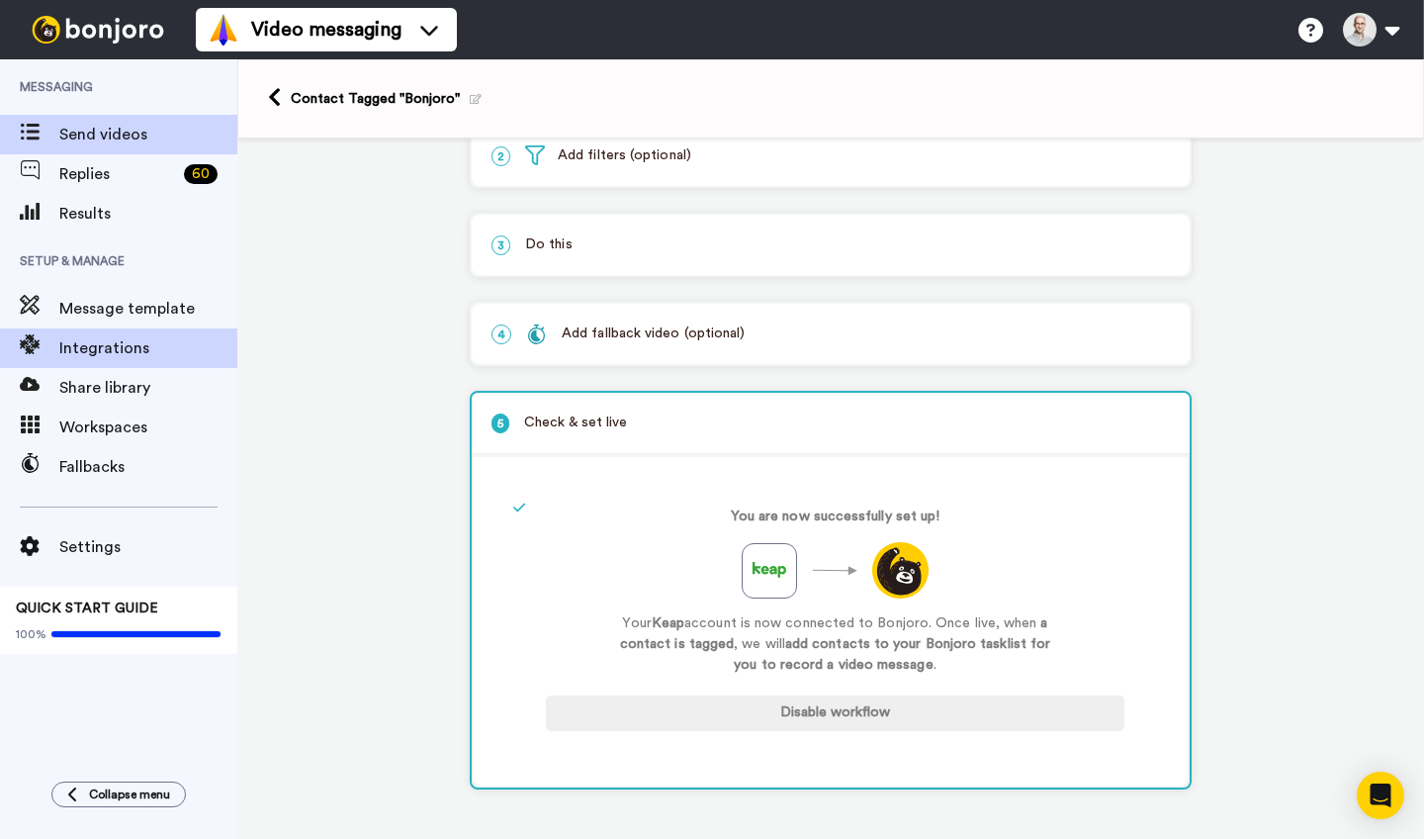
click at [93, 143] on span "Send videos" at bounding box center [148, 135] width 178 height 24
